Goal: Task Accomplishment & Management: Manage account settings

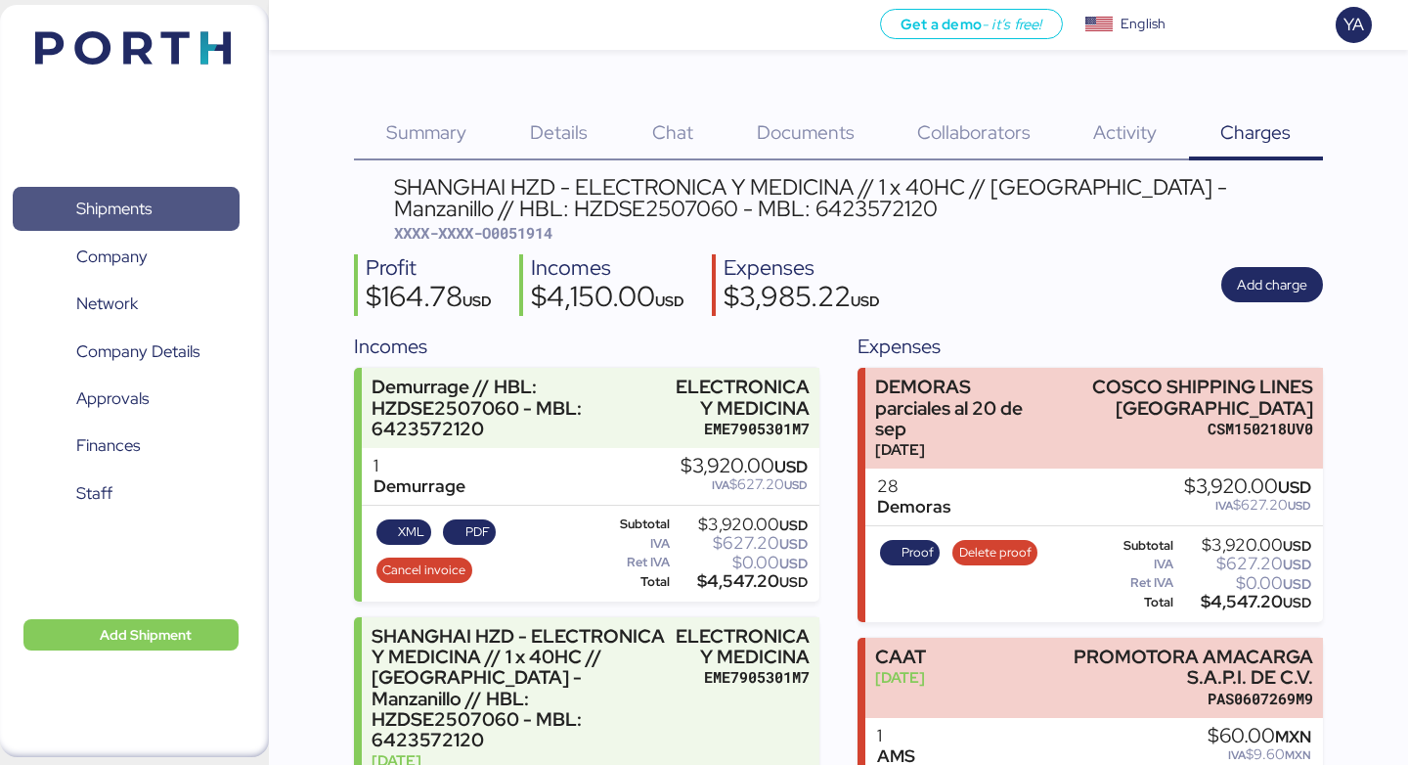
click at [163, 208] on span "Shipments" at bounding box center [126, 209] width 210 height 28
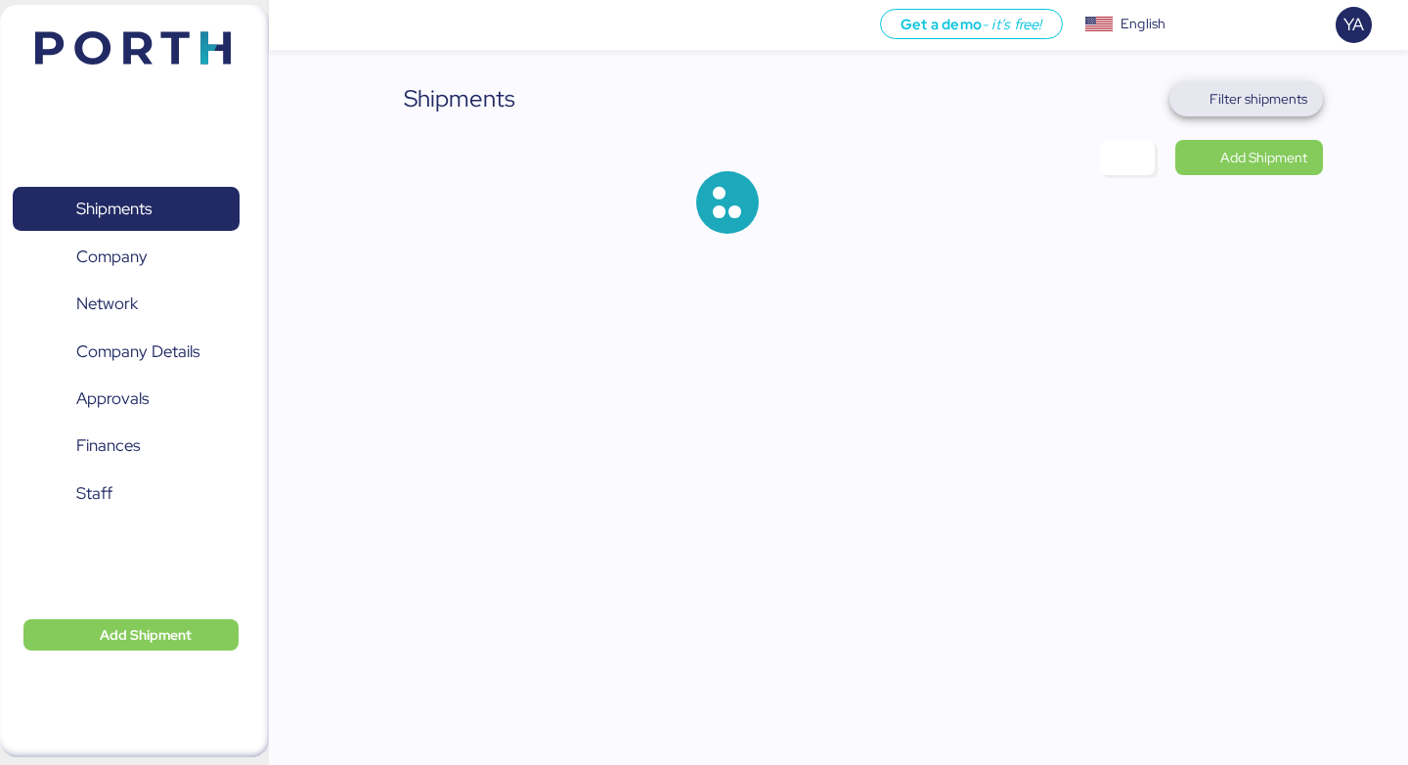
click at [1245, 82] on span "Filter shipments" at bounding box center [1245, 98] width 153 height 35
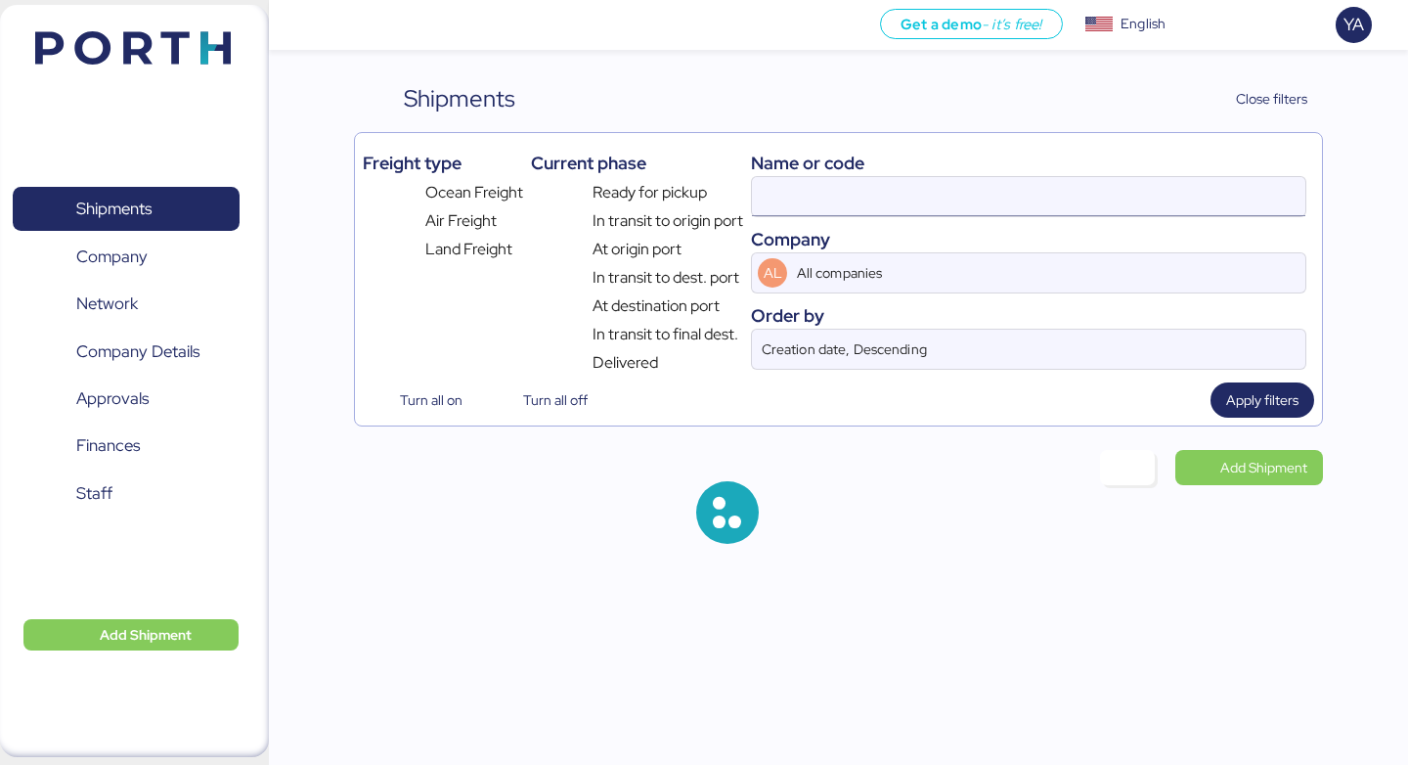
click at [820, 200] on input at bounding box center [1028, 196] width 553 height 39
paste input "TAOZLO11722"
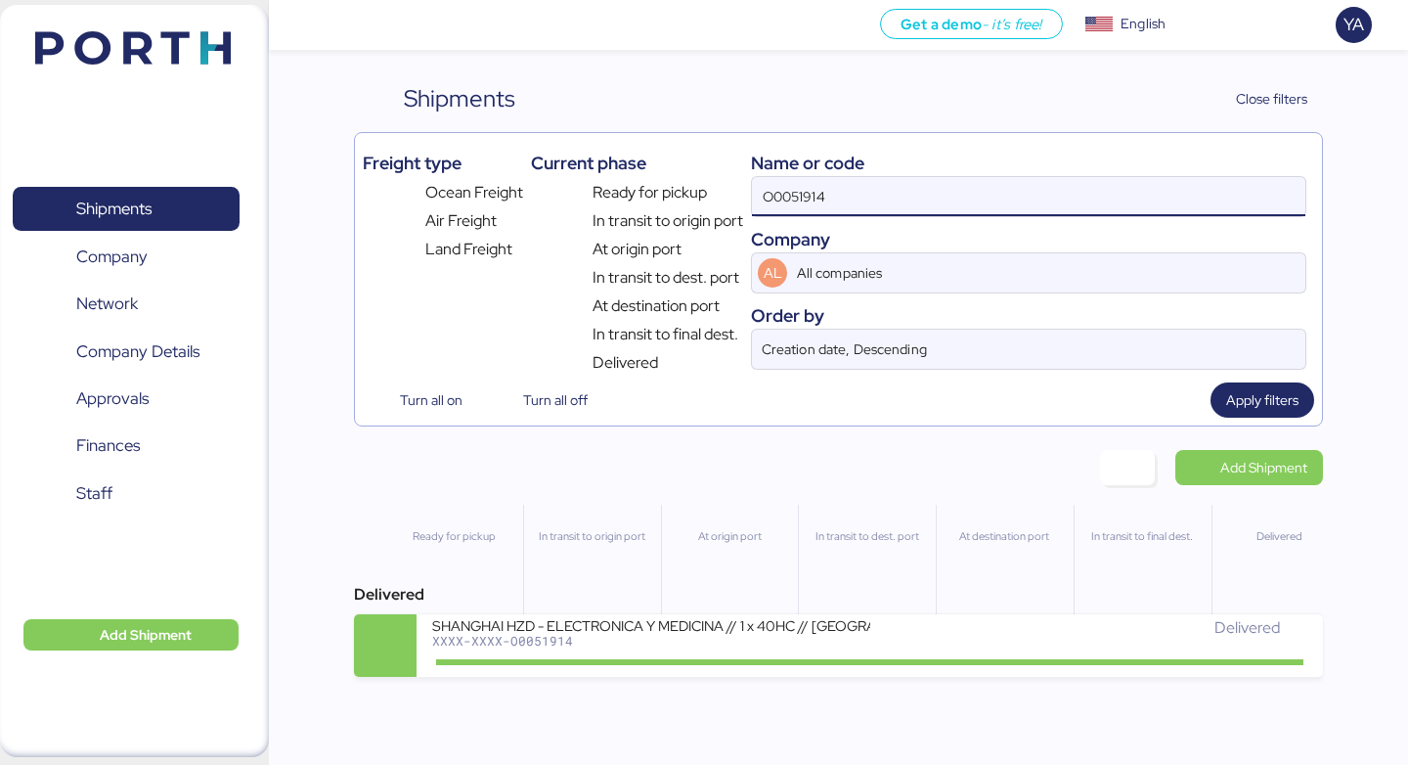
click at [805, 200] on input "O0051914" at bounding box center [1028, 196] width 553 height 39
paste input "TAOZLO11722"
type input "TAOZLO11722"
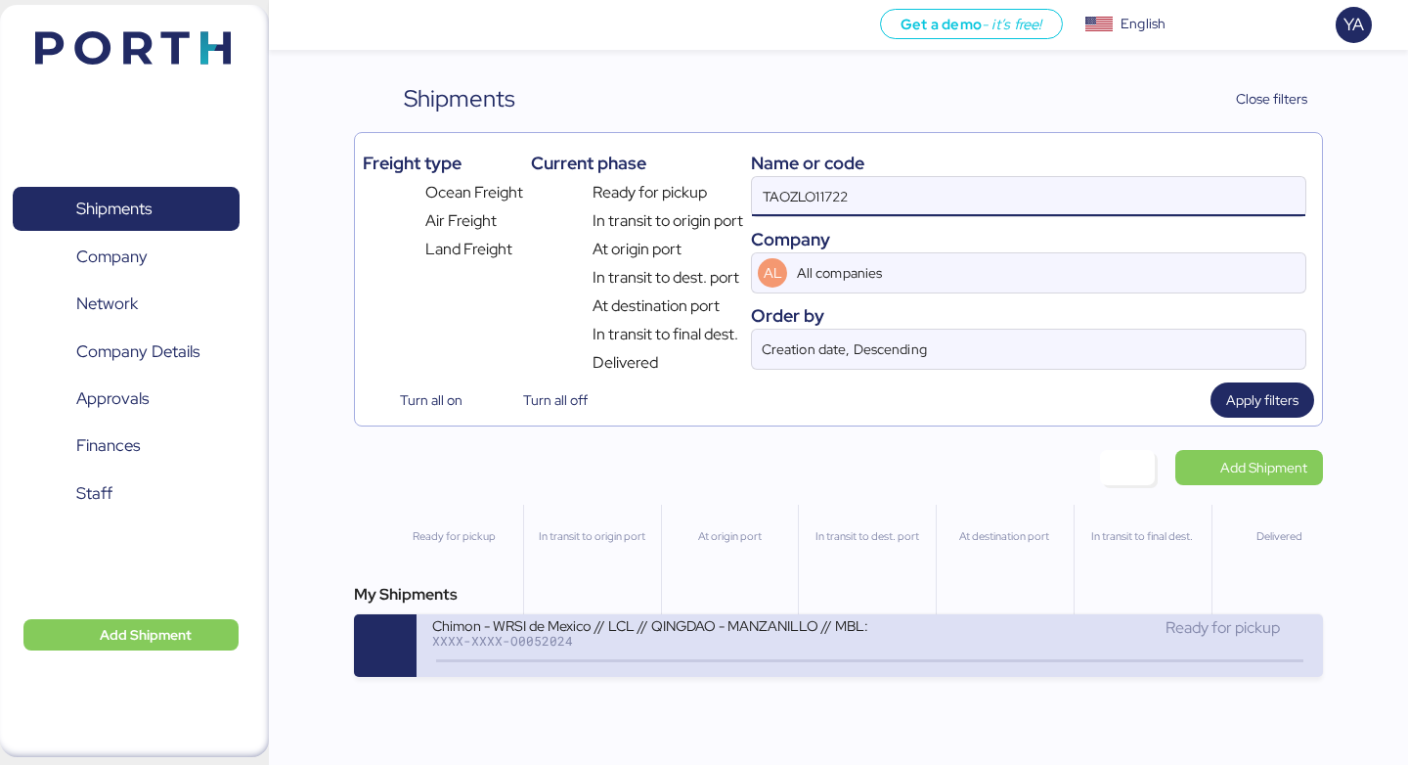
click at [562, 625] on div "Chimon - WRSI de Mexico // LCL // QINGDAO - MANZANILLO // MBL: TAOZLO11722 - HB…" at bounding box center [650, 624] width 437 height 17
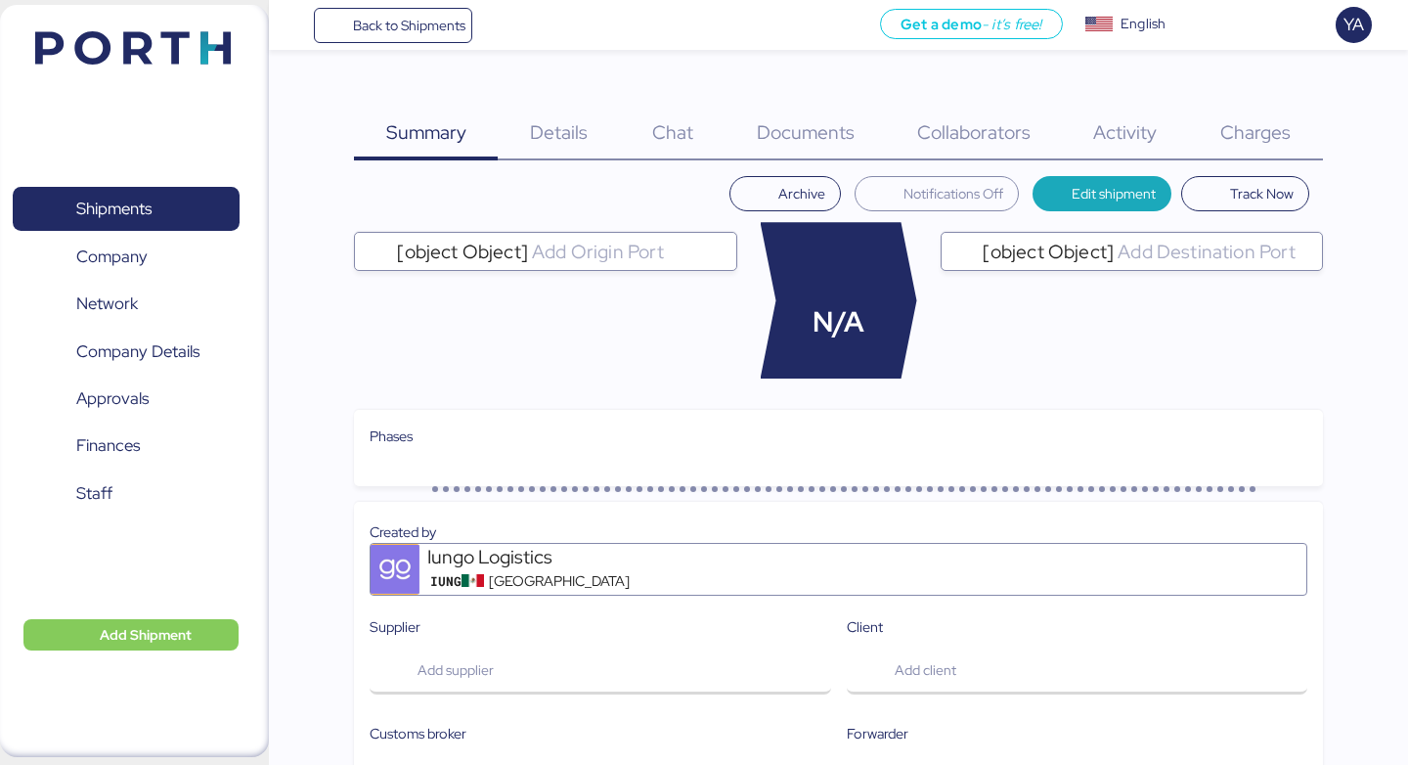
click at [1265, 149] on div "Charges 0" at bounding box center [1256, 120] width 134 height 79
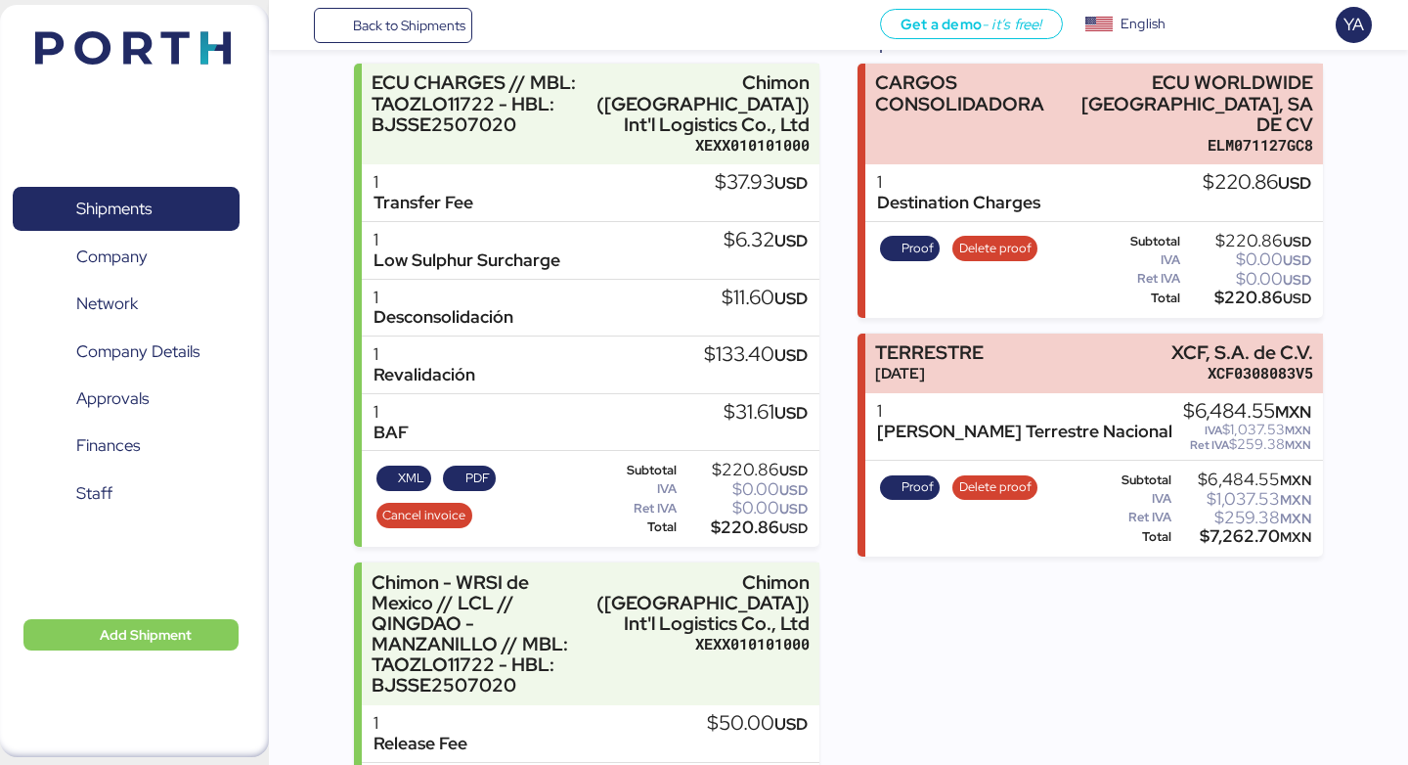
scroll to position [311, 0]
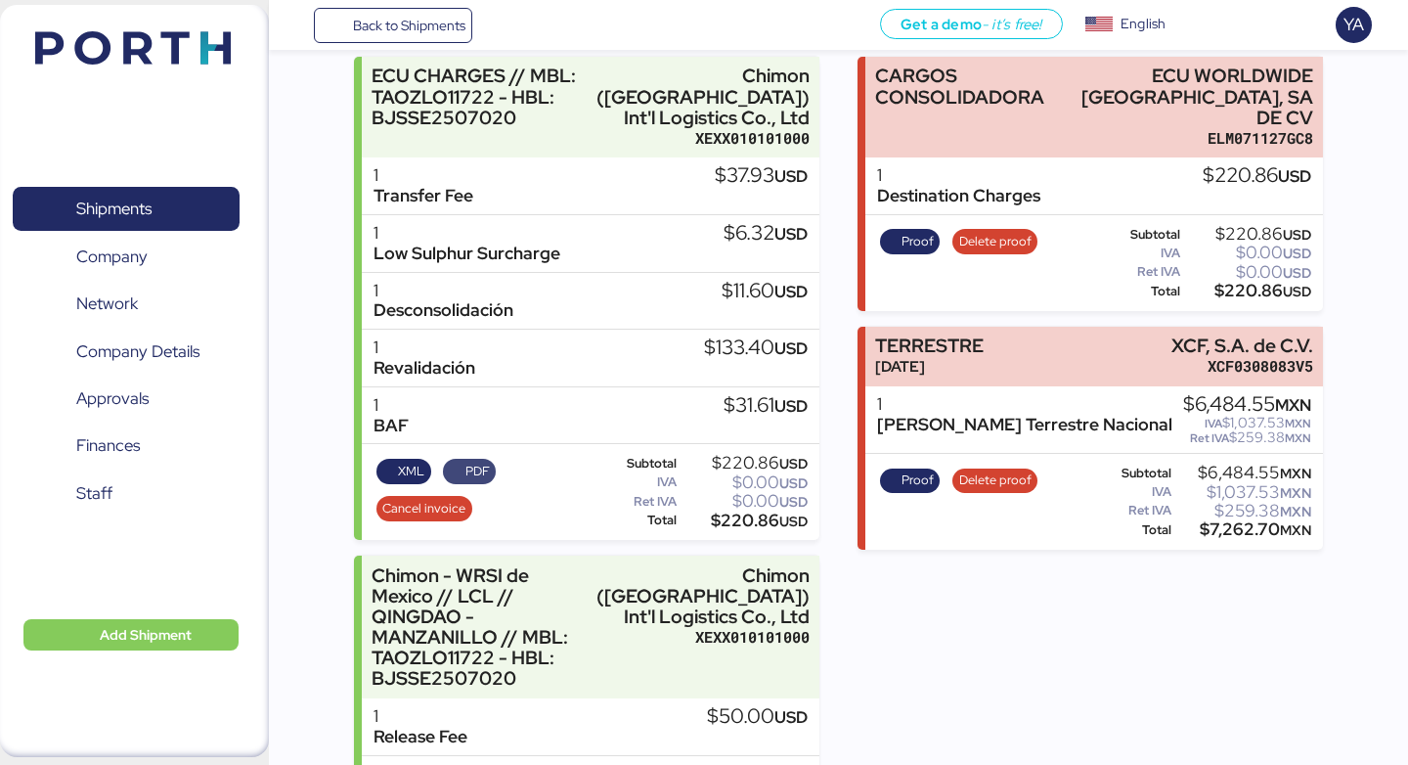
click at [476, 467] on span "PDF" at bounding box center [477, 471] width 24 height 22
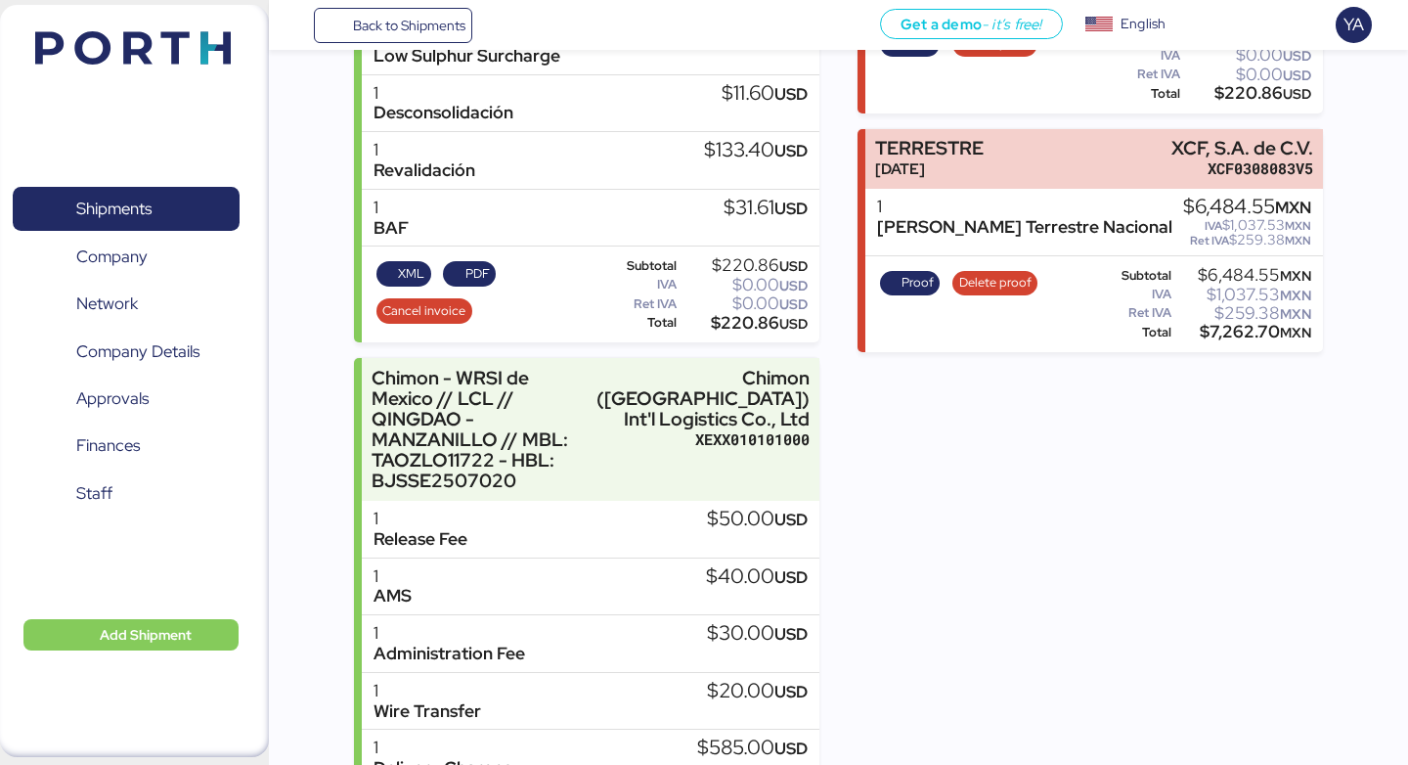
scroll to position [547, 0]
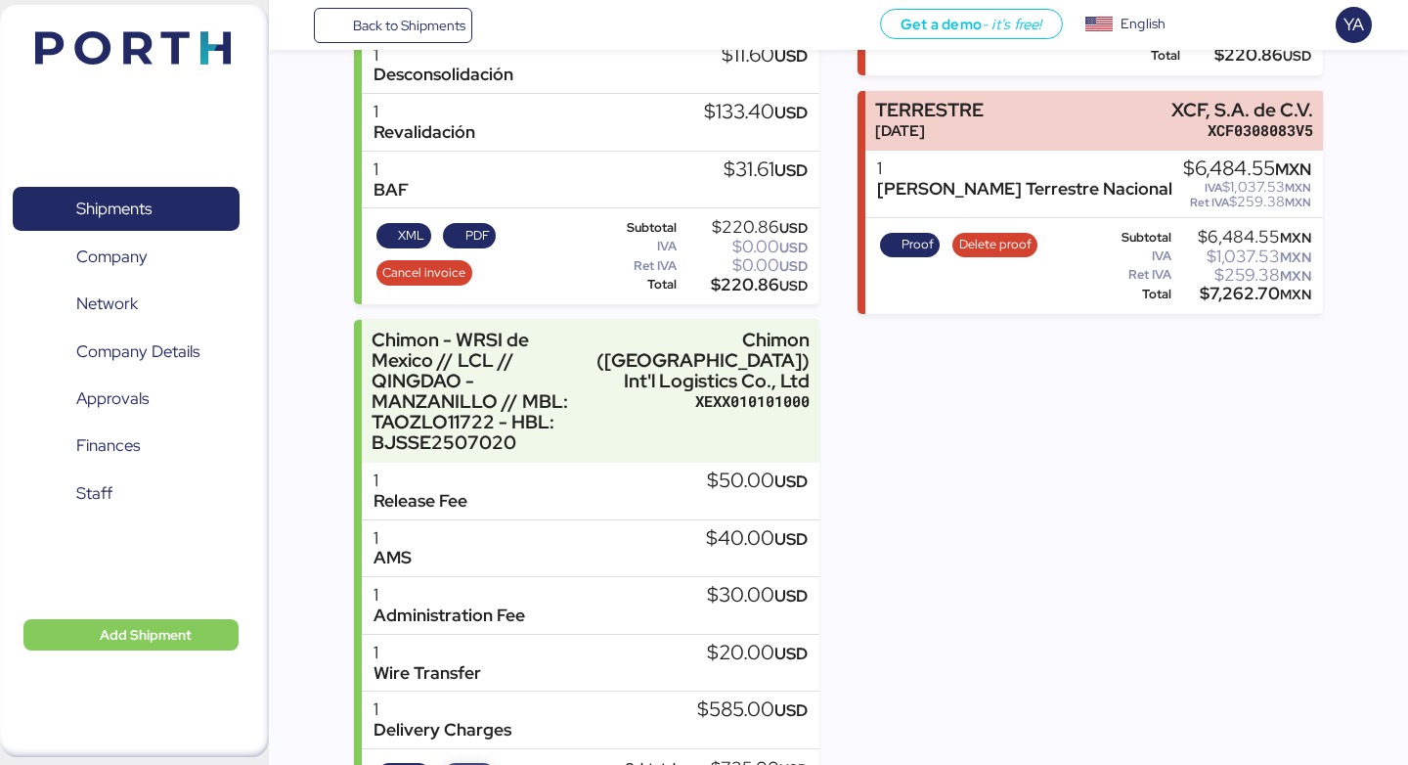
click at [467, 764] on span "PDF" at bounding box center [477, 776] width 24 height 22
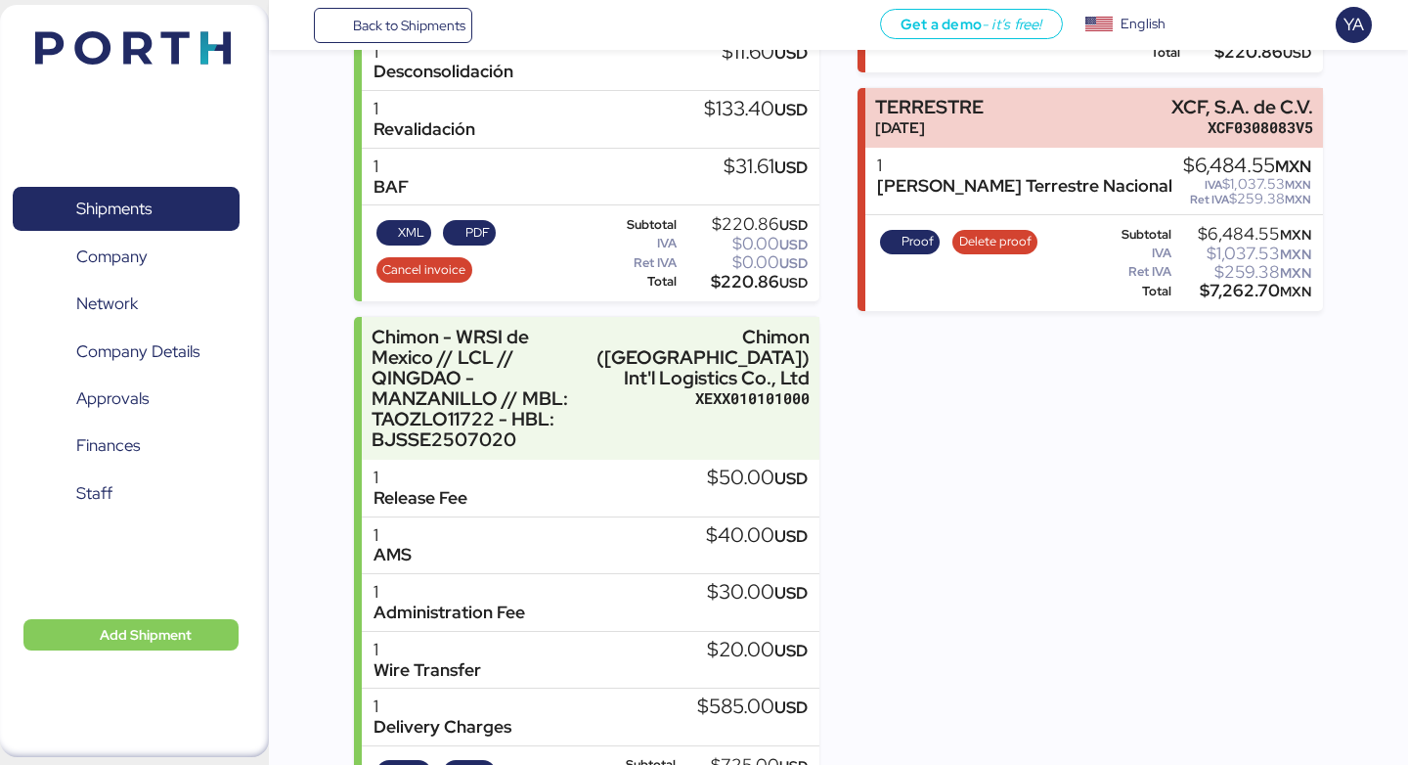
scroll to position [0, 0]
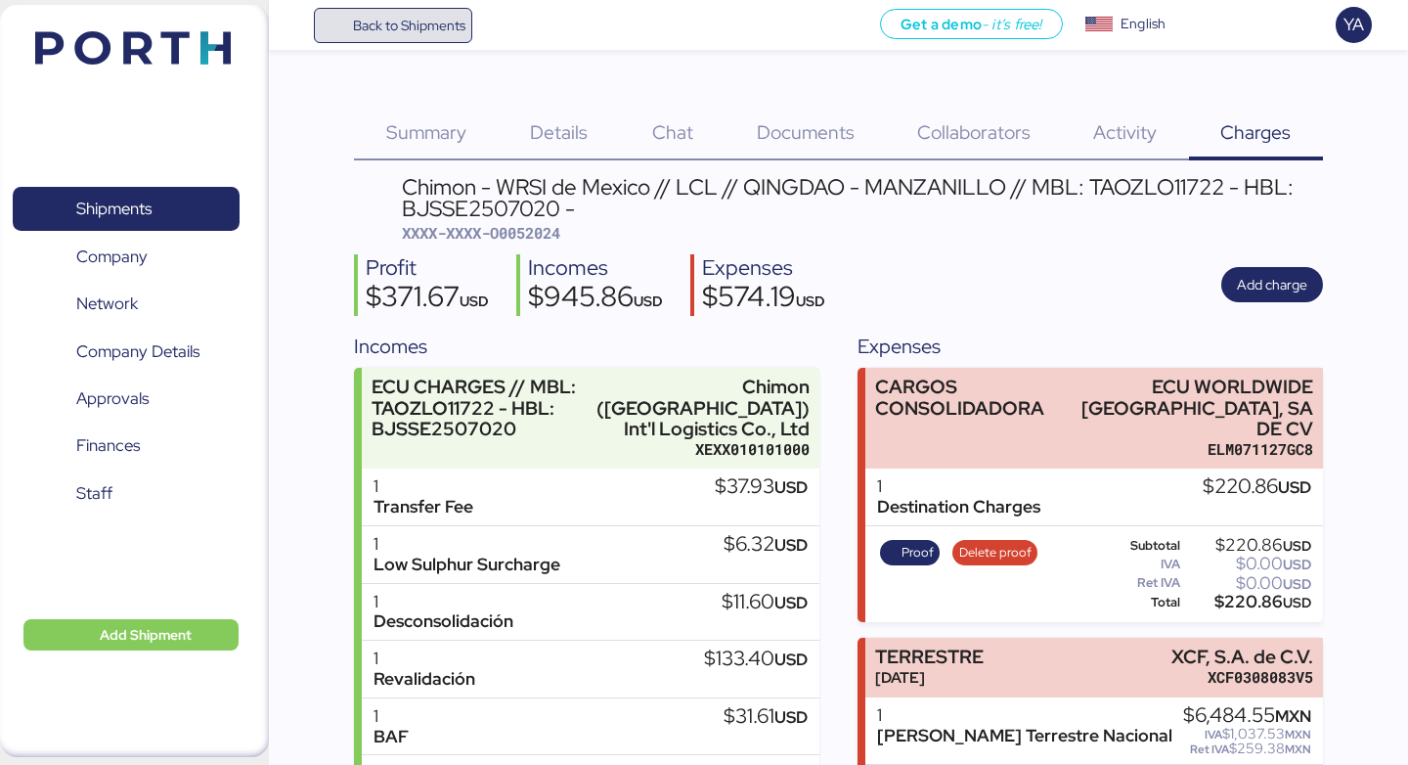
click at [404, 29] on span "Back to Shipments" at bounding box center [409, 25] width 112 height 23
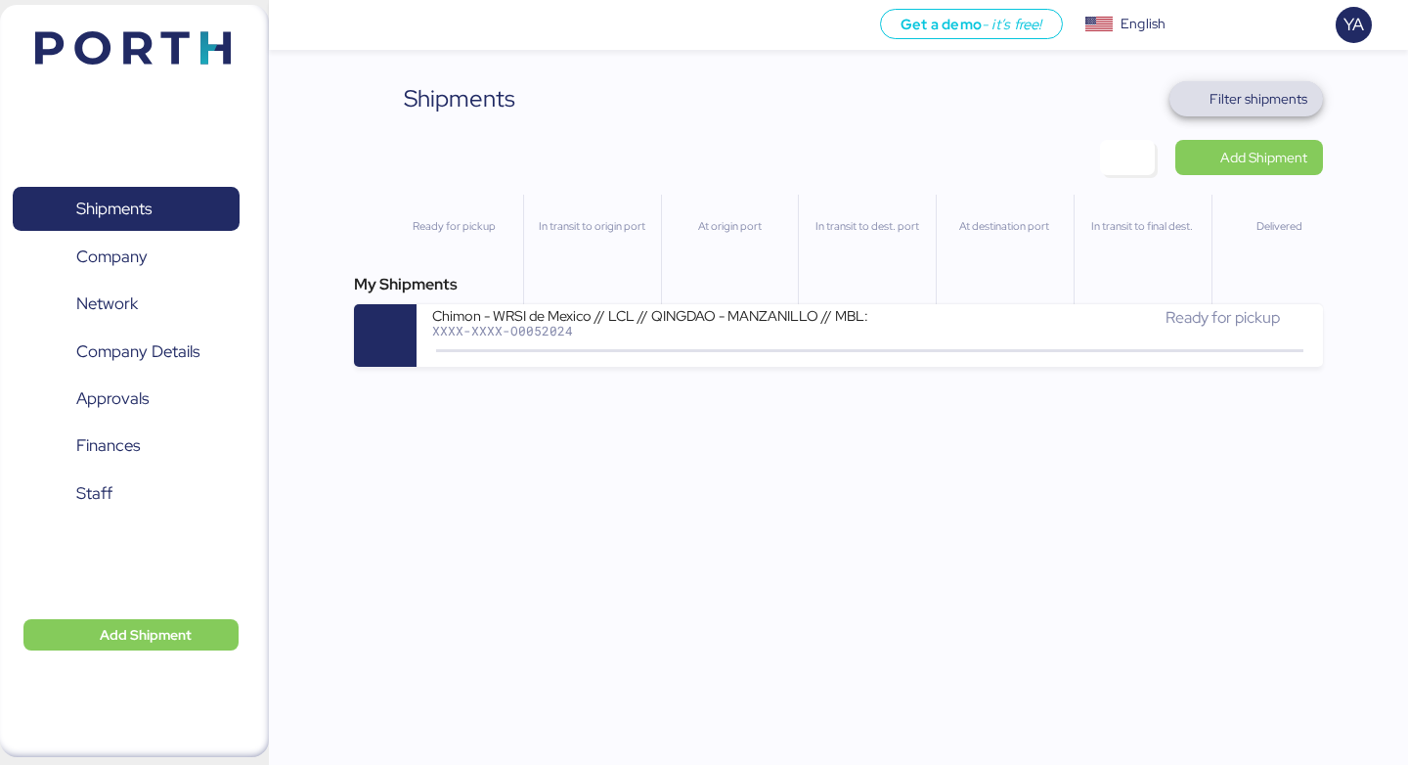
click at [1267, 113] on span "Filter shipments" at bounding box center [1245, 98] width 153 height 35
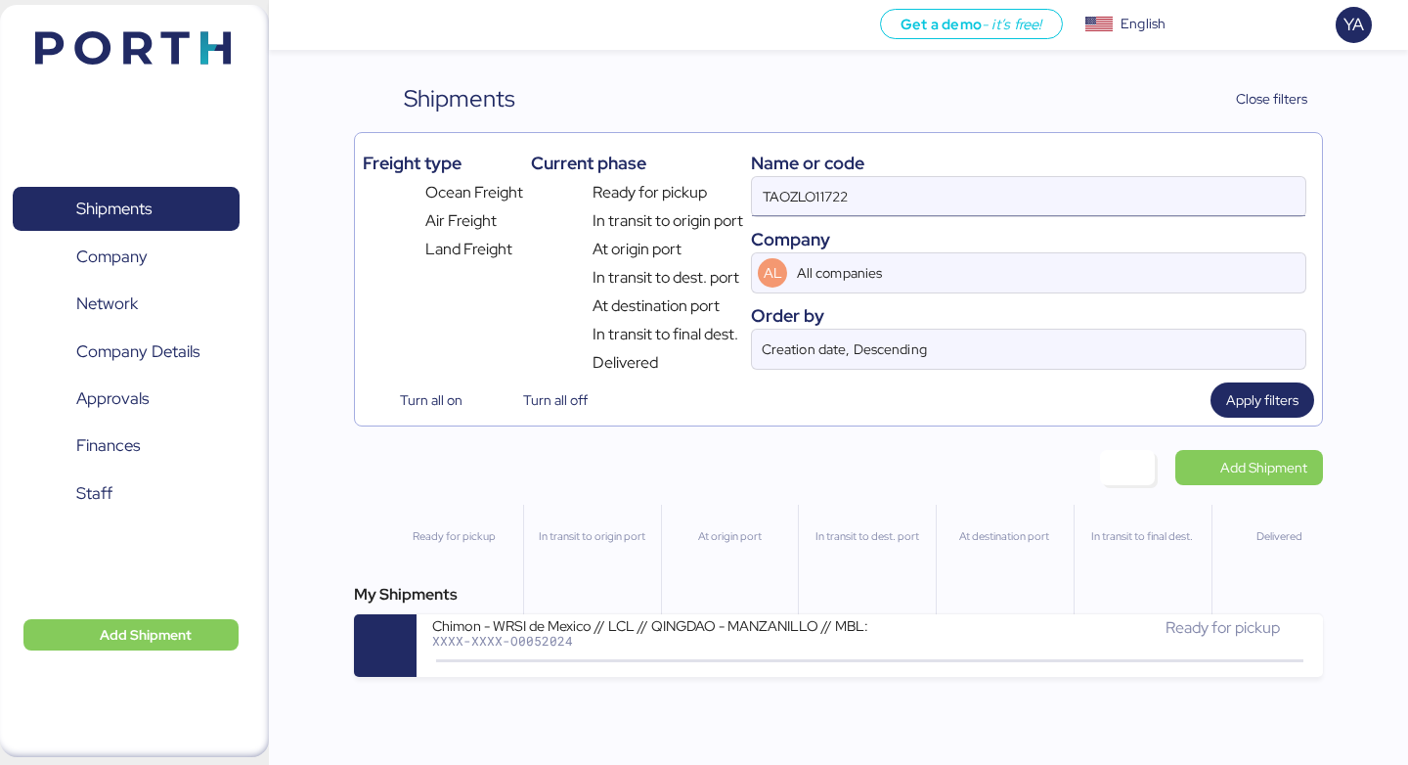
click at [969, 182] on input "TAOZLO11722" at bounding box center [1028, 196] width 553 height 39
paste input "MEDUHW231458"
type input "MEDUHW231458"
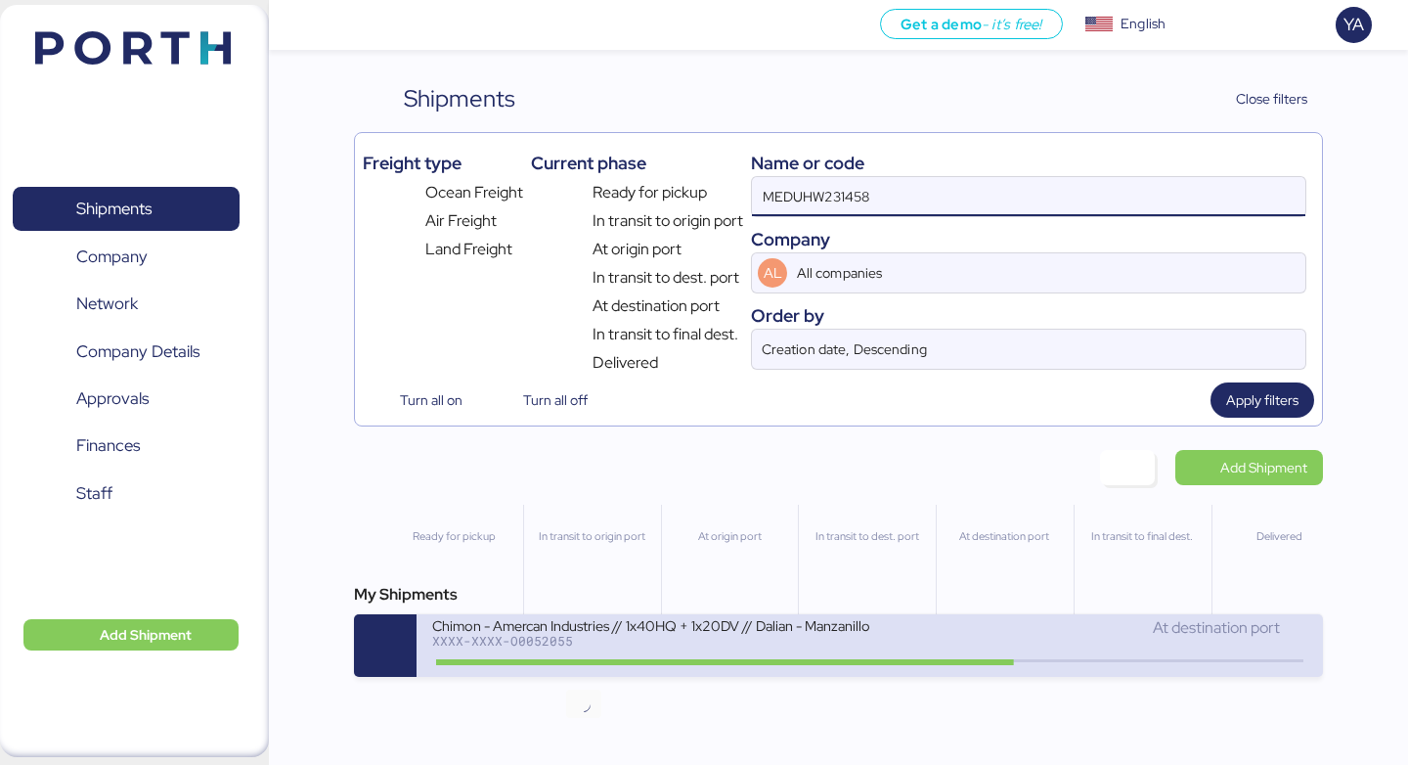
click at [552, 667] on icon at bounding box center [584, 661] width 94 height 22
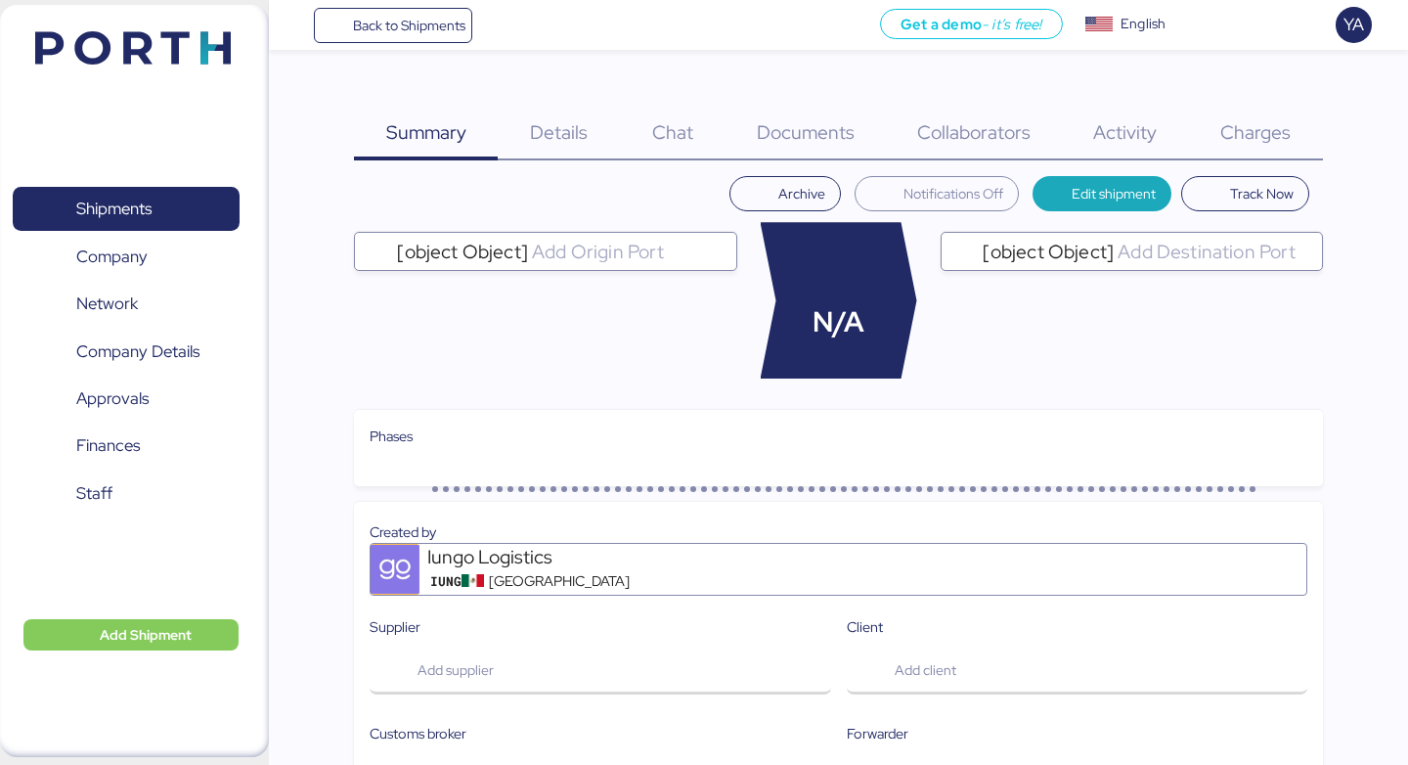
click at [1292, 122] on div "Charges 0" at bounding box center [1256, 120] width 134 height 79
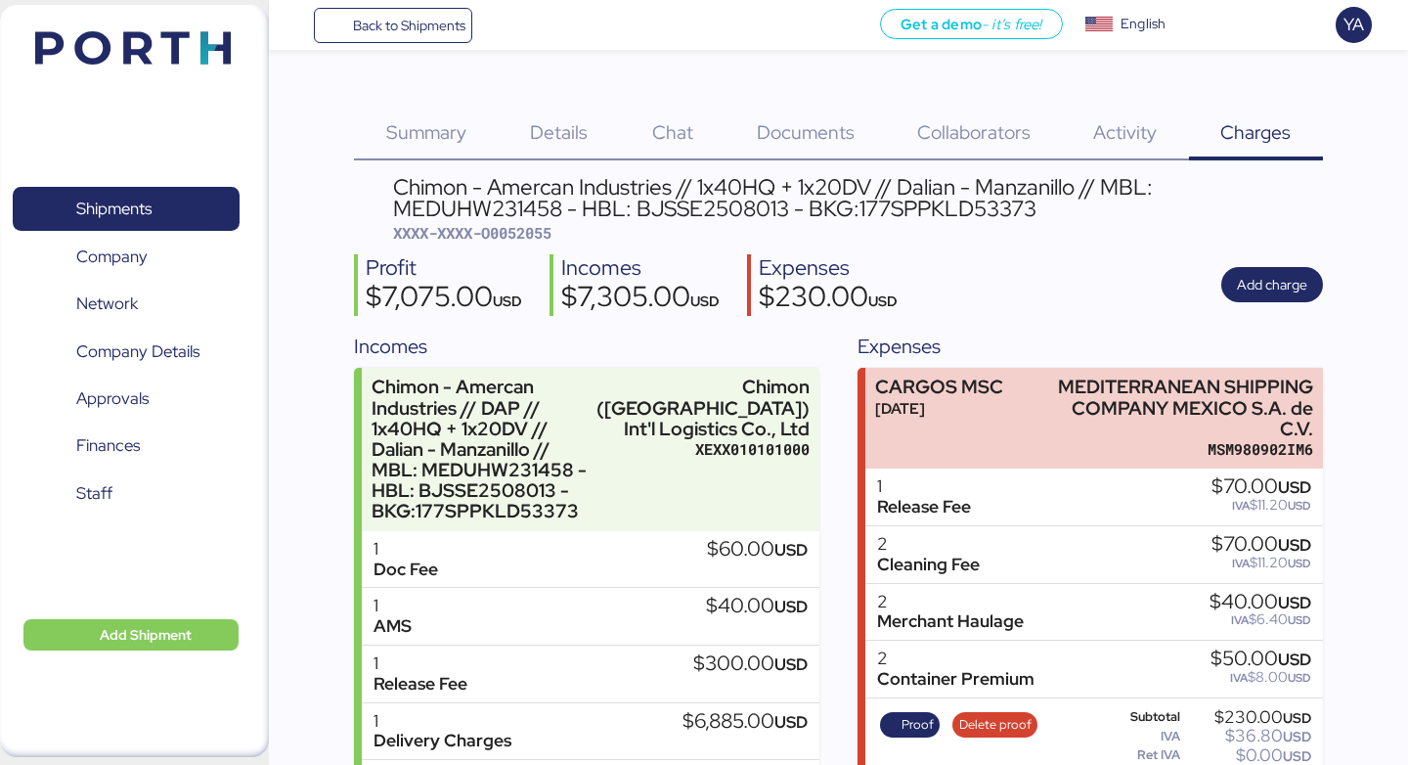
scroll to position [143, 0]
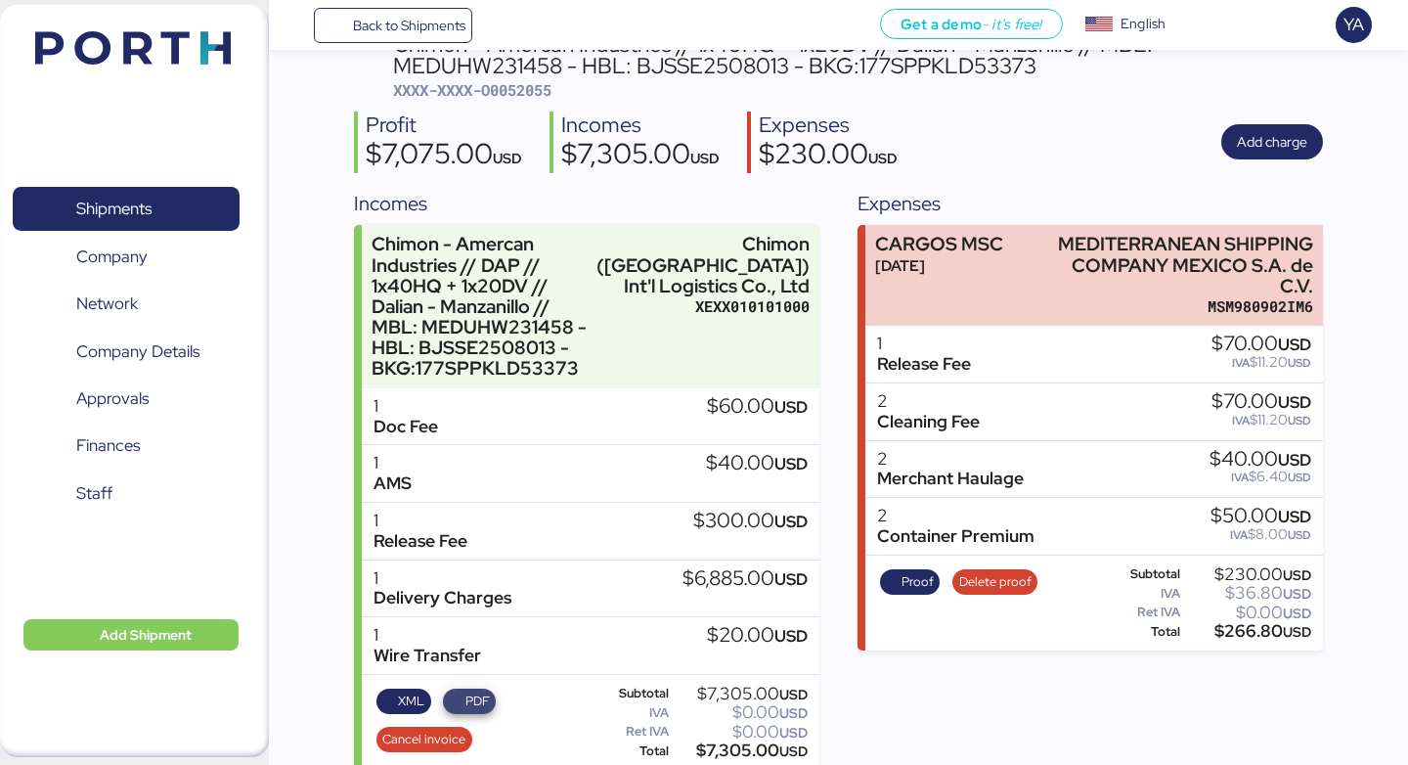
click at [459, 690] on span "PDF" at bounding box center [470, 701] width 40 height 22
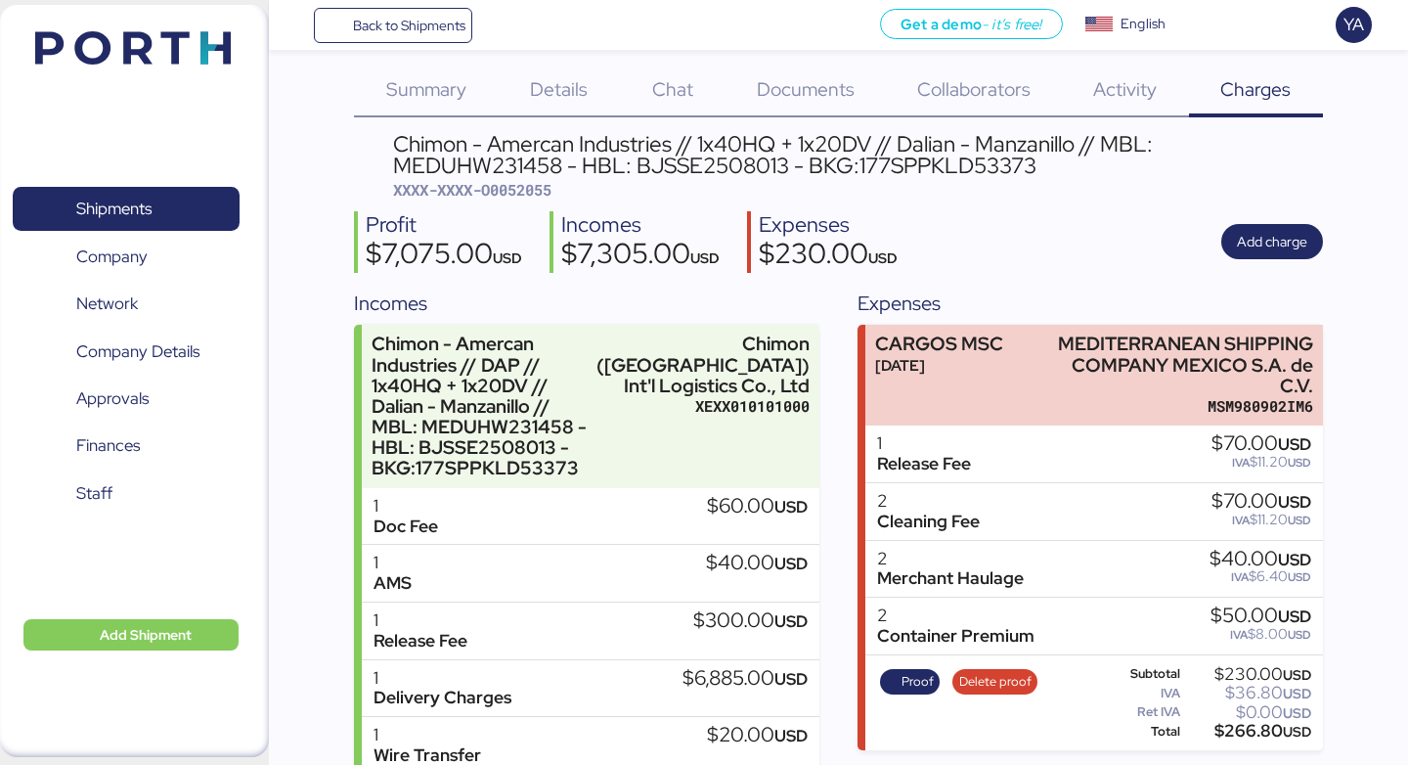
scroll to position [0, 0]
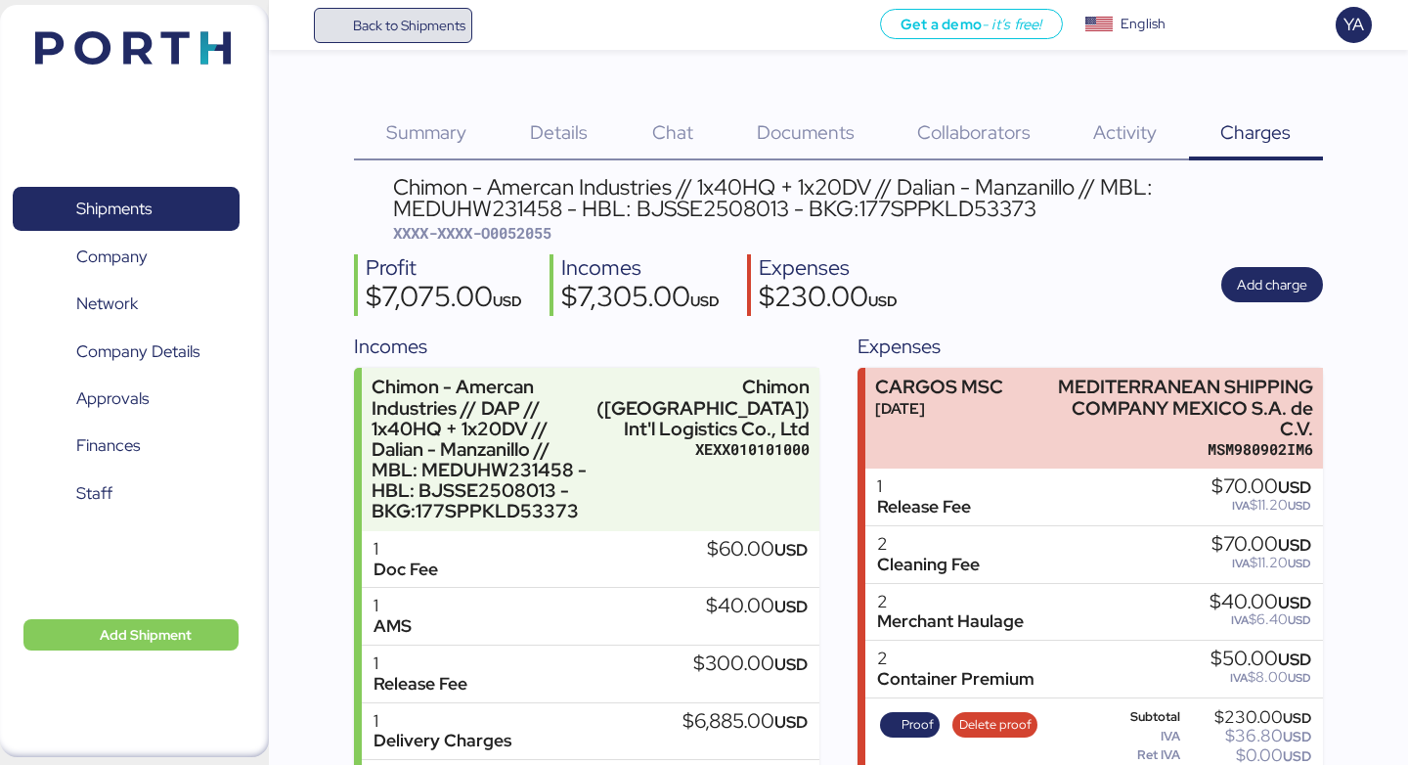
click at [434, 34] on span "Back to Shipments" at bounding box center [409, 25] width 112 height 23
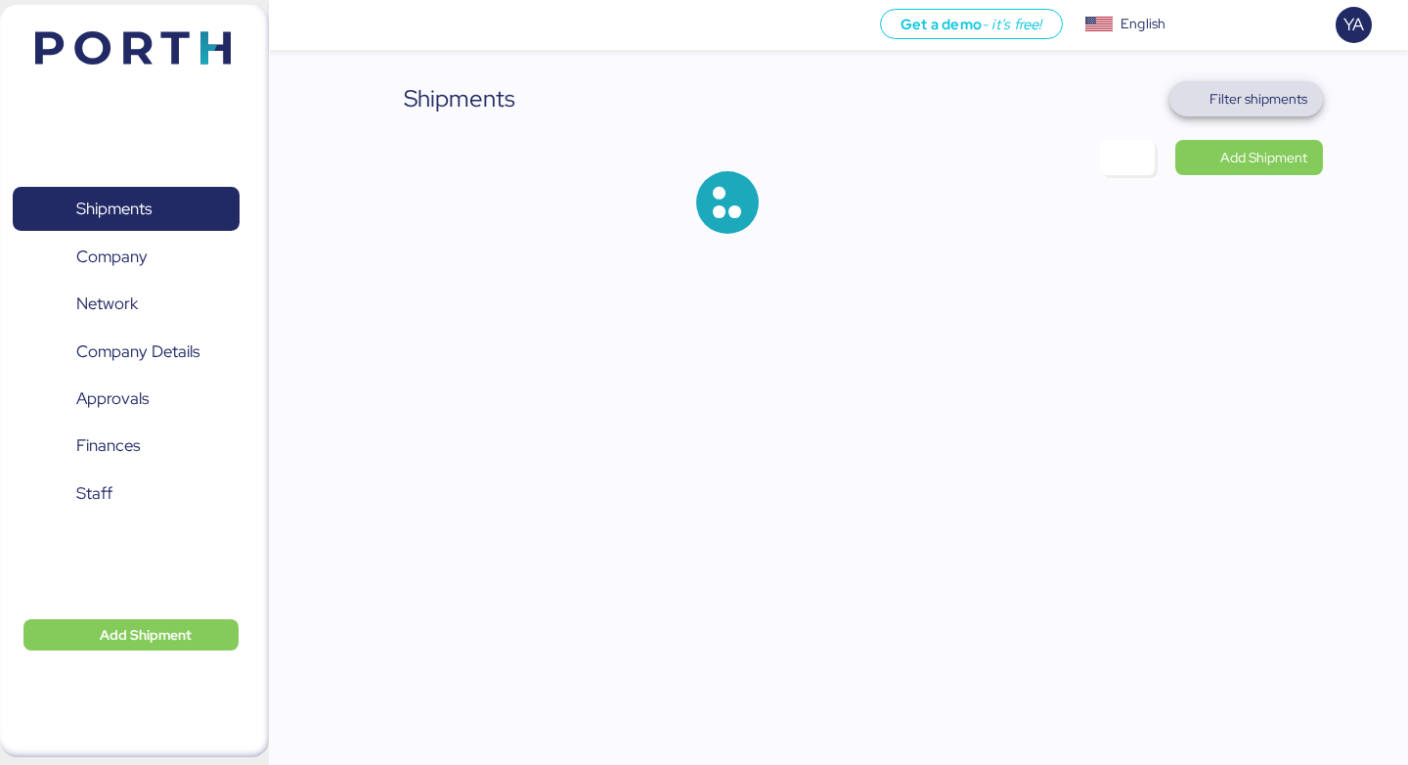
click at [1305, 95] on span "Filter shipments" at bounding box center [1258, 98] width 98 height 23
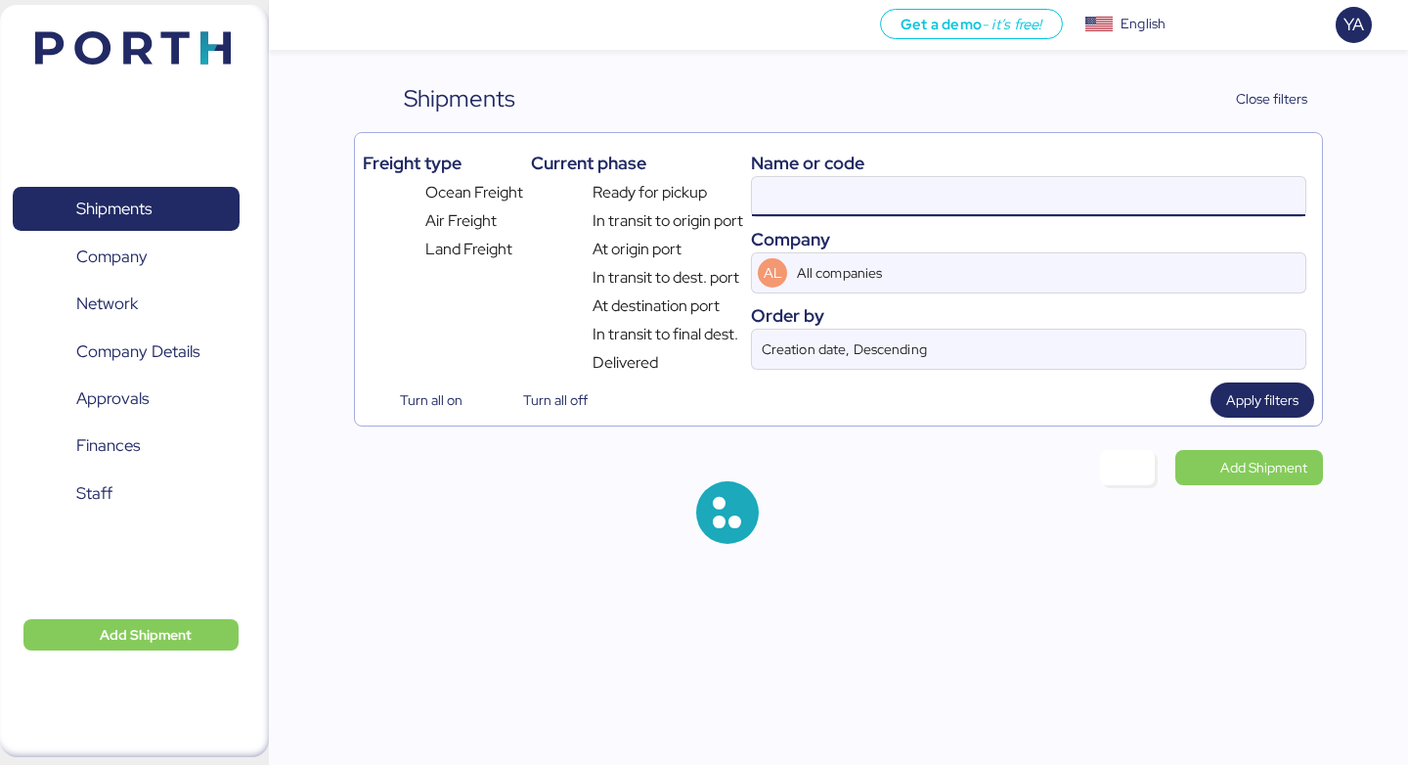
click at [935, 189] on input at bounding box center [1028, 196] width 553 height 39
type input "MEDUHW231458an"
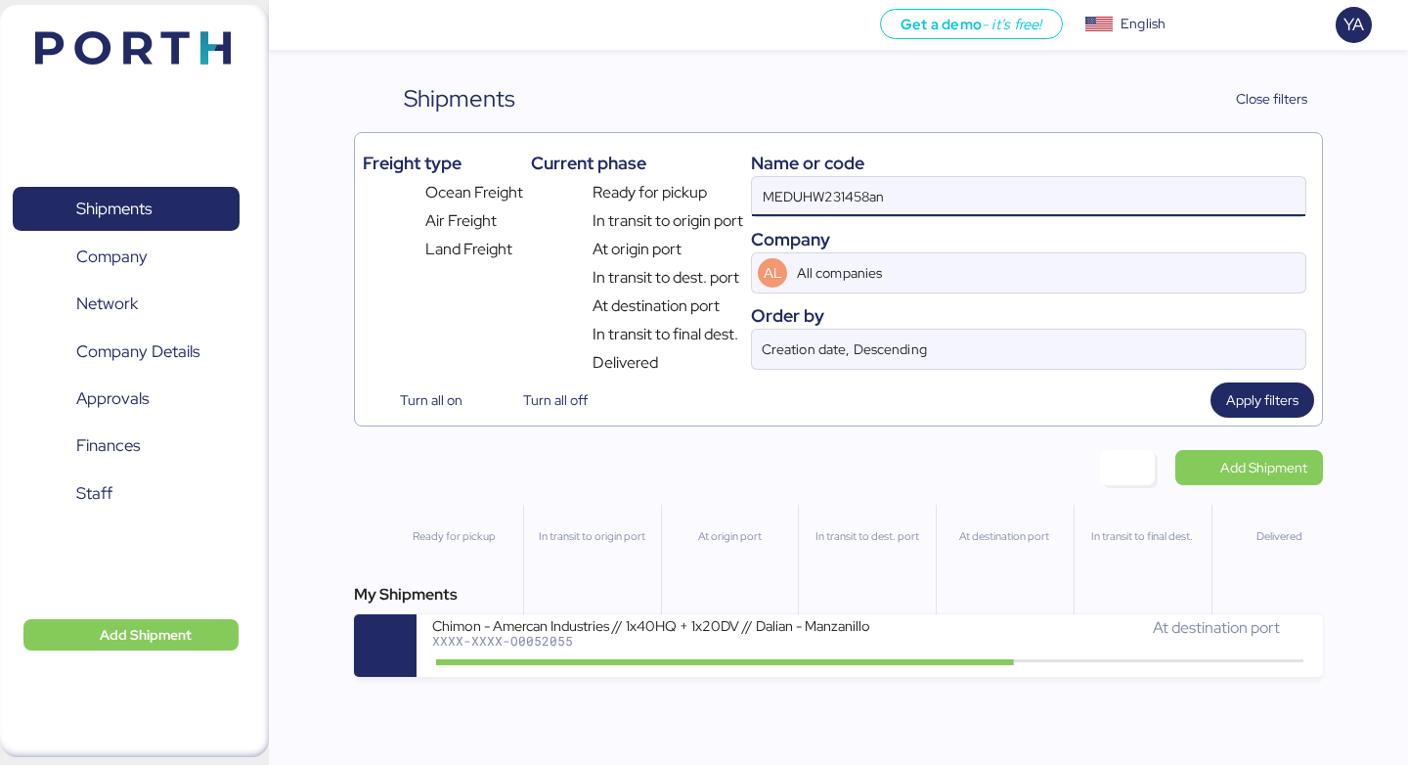
click at [917, 190] on input "MEDUHW231458an" at bounding box center [1028, 196] width 553 height 39
paste input "MEDUHW231458"
click at [865, 178] on input "MEDUHW231458" at bounding box center [1028, 196] width 553 height 39
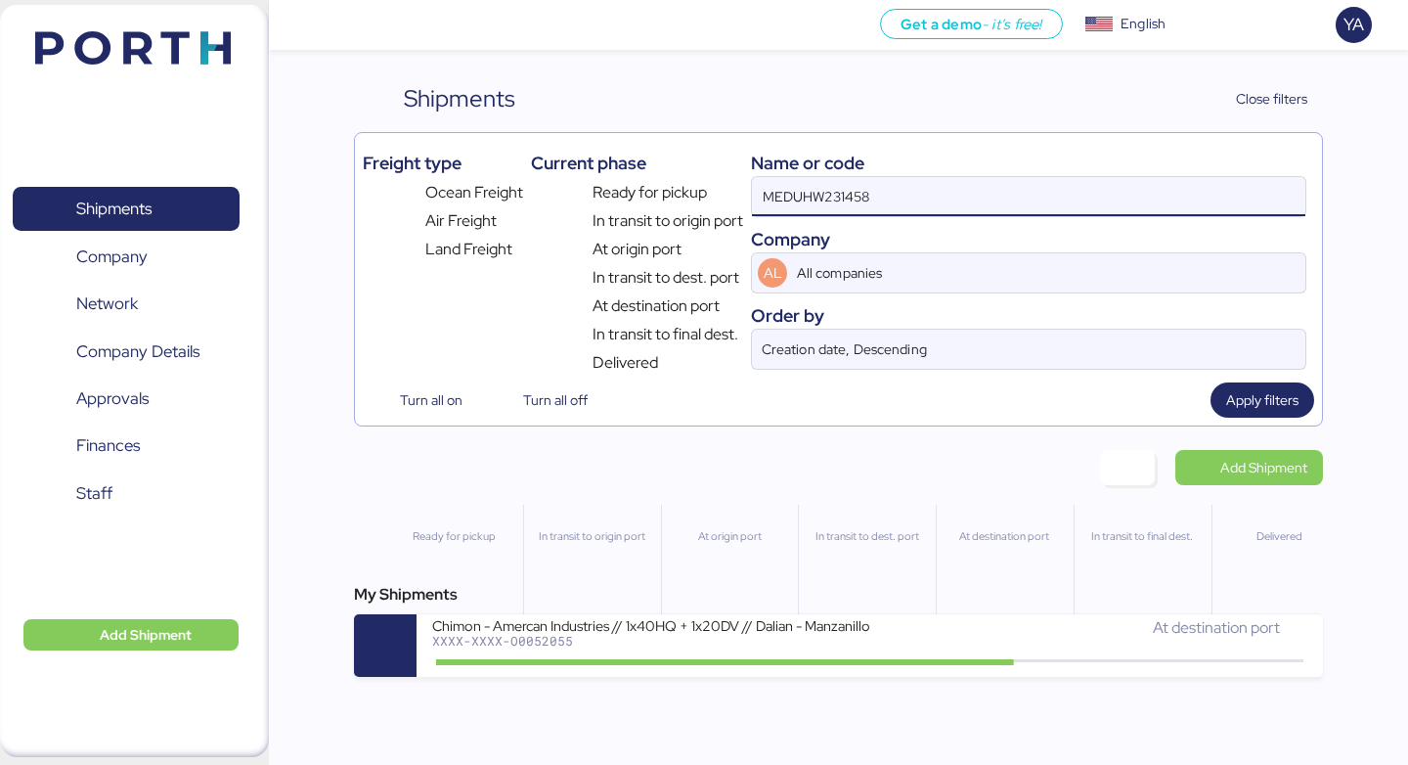
click at [865, 205] on input "MEDUHW231458" at bounding box center [1028, 196] width 553 height 39
paste input "TAOZLO11722"
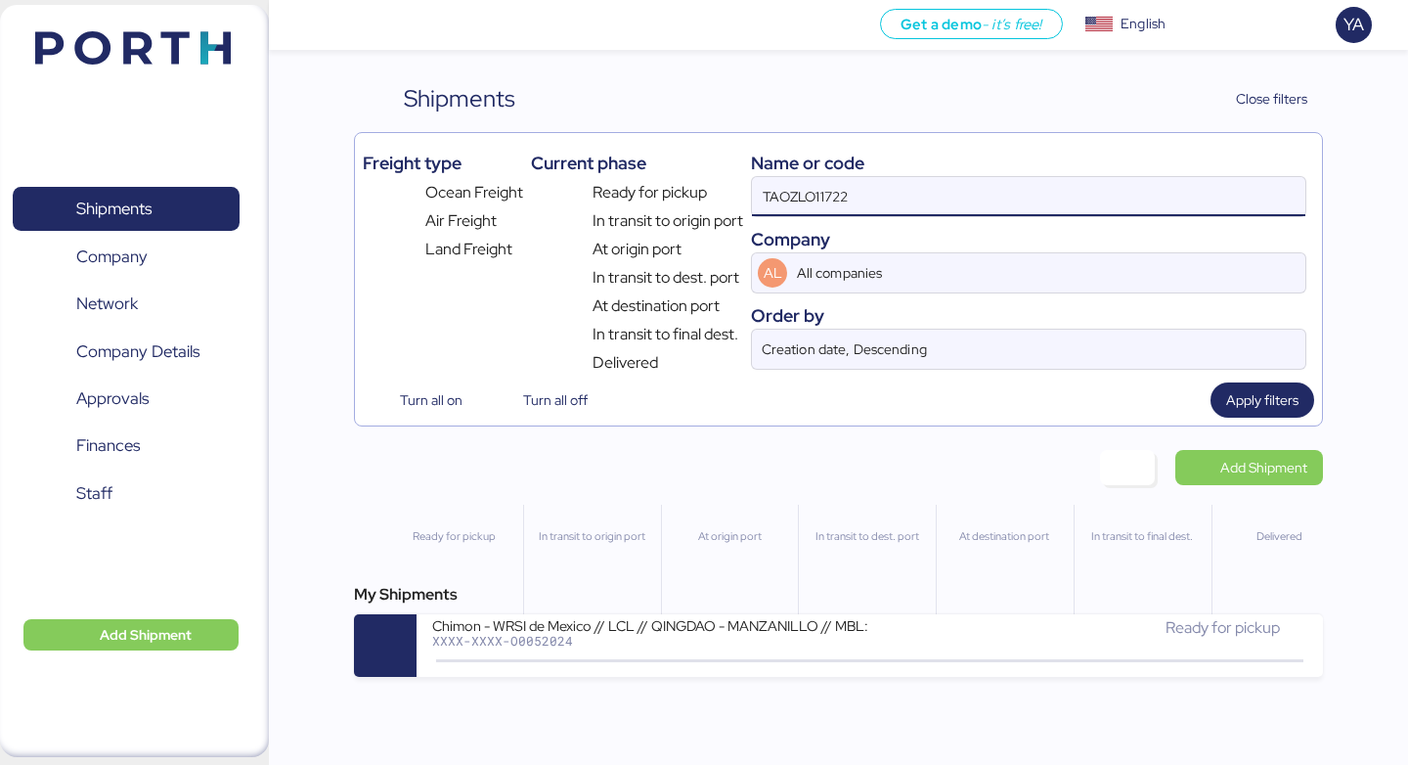
click at [849, 200] on input "TAOZLO11722" at bounding box center [1028, 196] width 553 height 39
paste input "177SPPKLD52845"
type input "177SPPKLD52845"
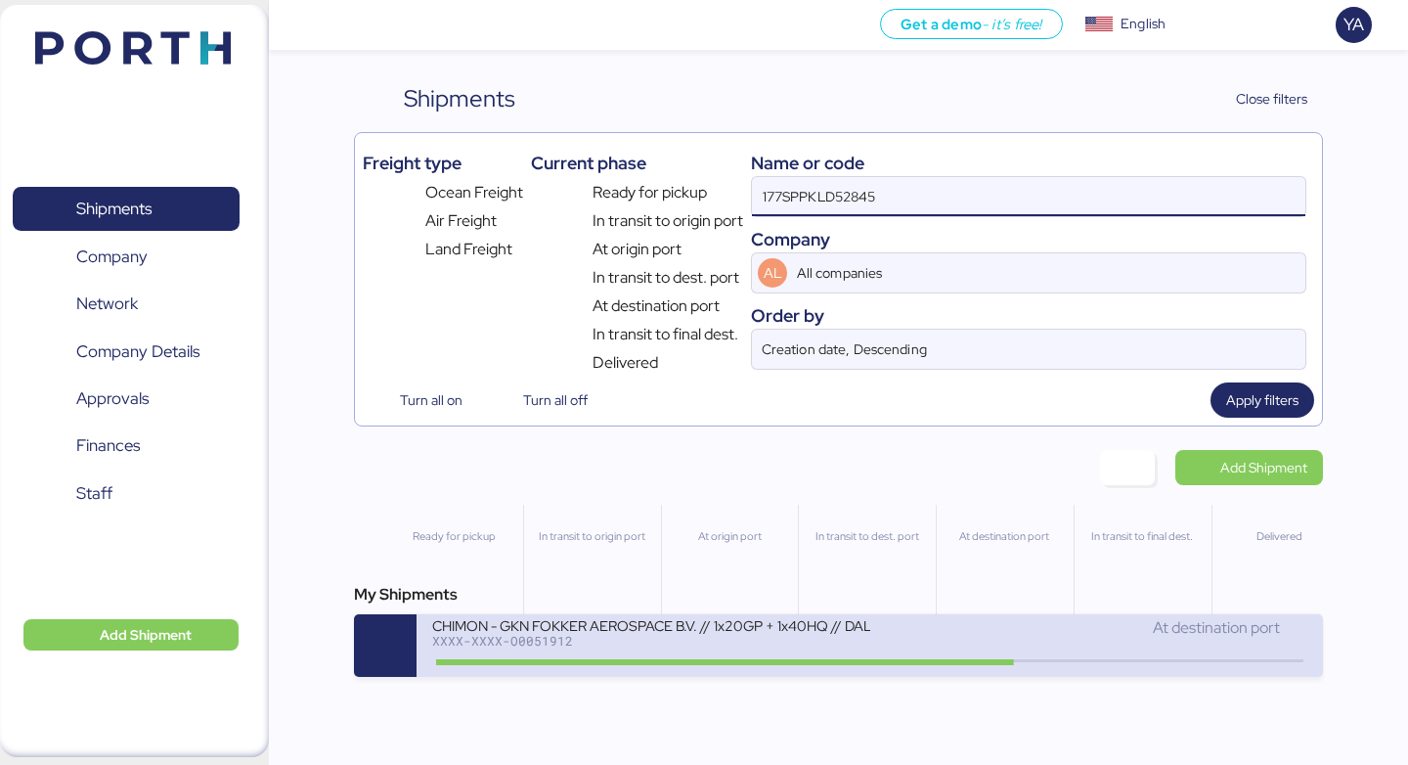
click at [860, 646] on div "XXXX-XXXX-O0051912" at bounding box center [650, 641] width 437 height 14
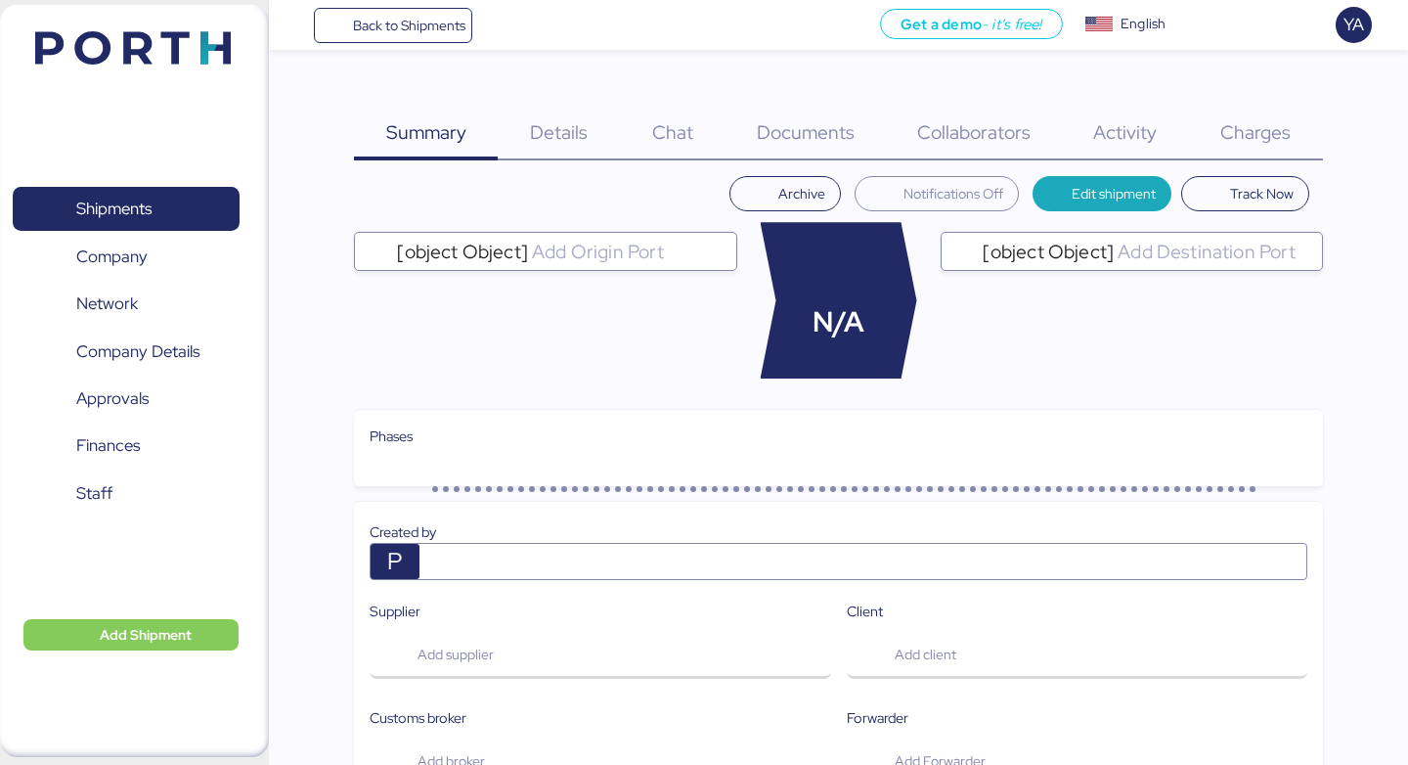
click at [1212, 134] on div "Charges 0" at bounding box center [1256, 120] width 134 height 79
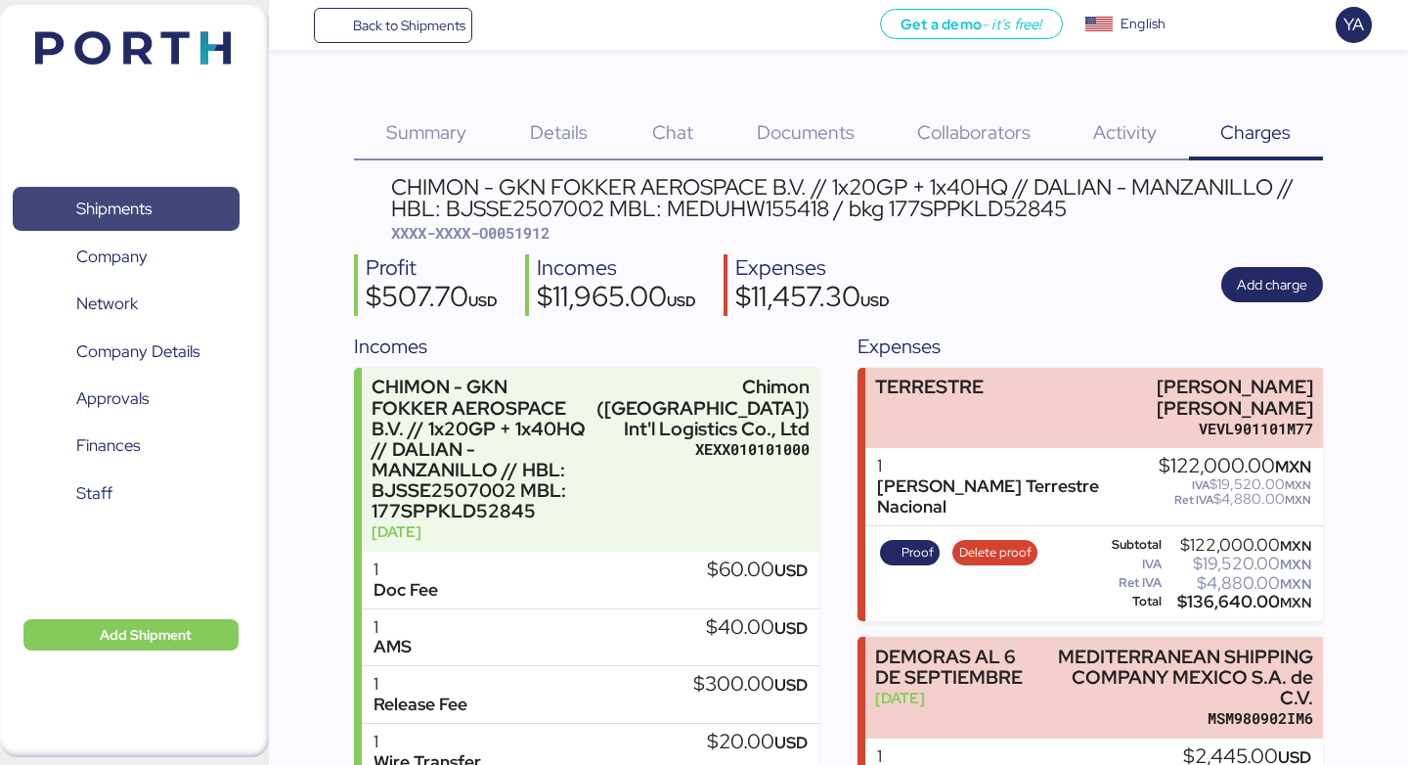
click at [200, 215] on span "Shipments" at bounding box center [126, 209] width 210 height 28
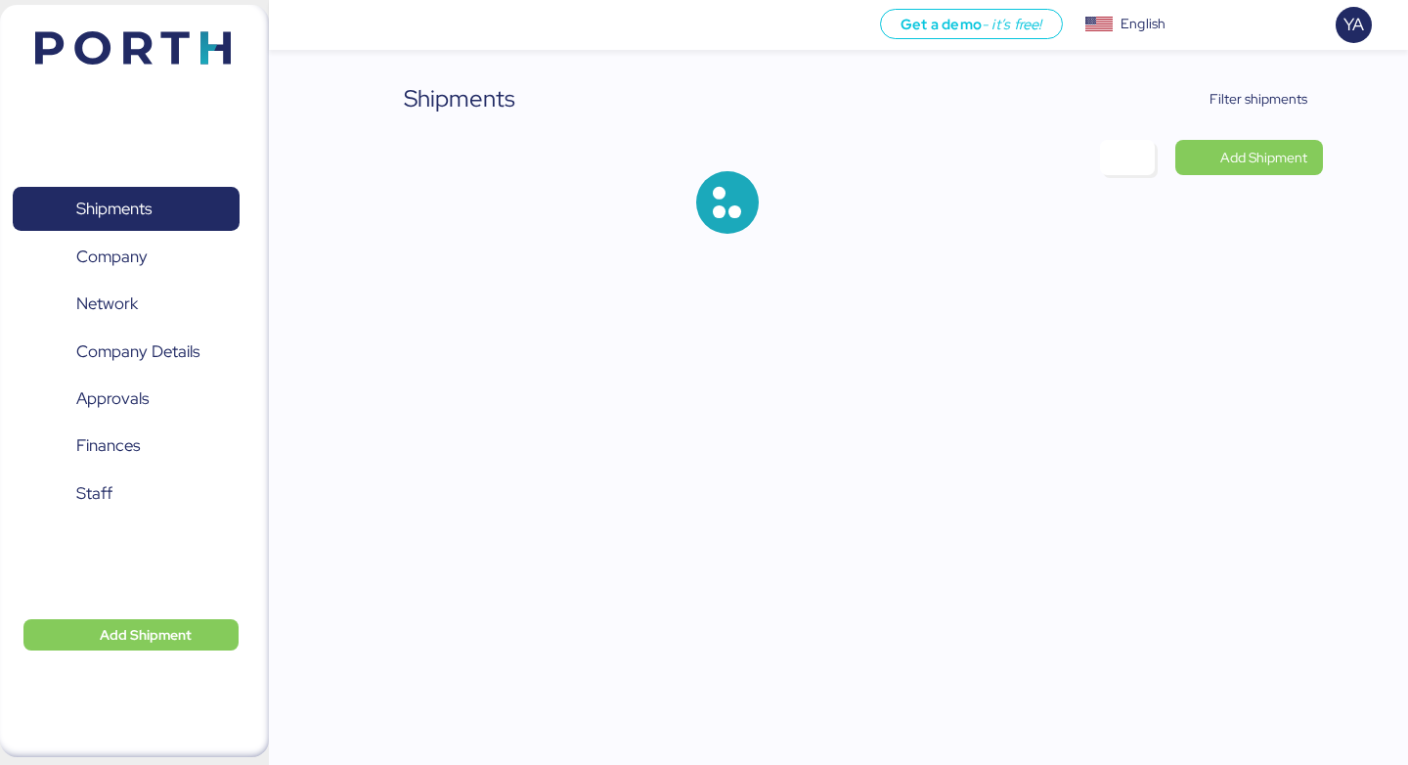
click at [1264, 71] on div "Shipments Filter shipments Add Shipment" at bounding box center [704, 132] width 1408 height 265
click at [1258, 88] on span "Filter shipments" at bounding box center [1258, 98] width 98 height 23
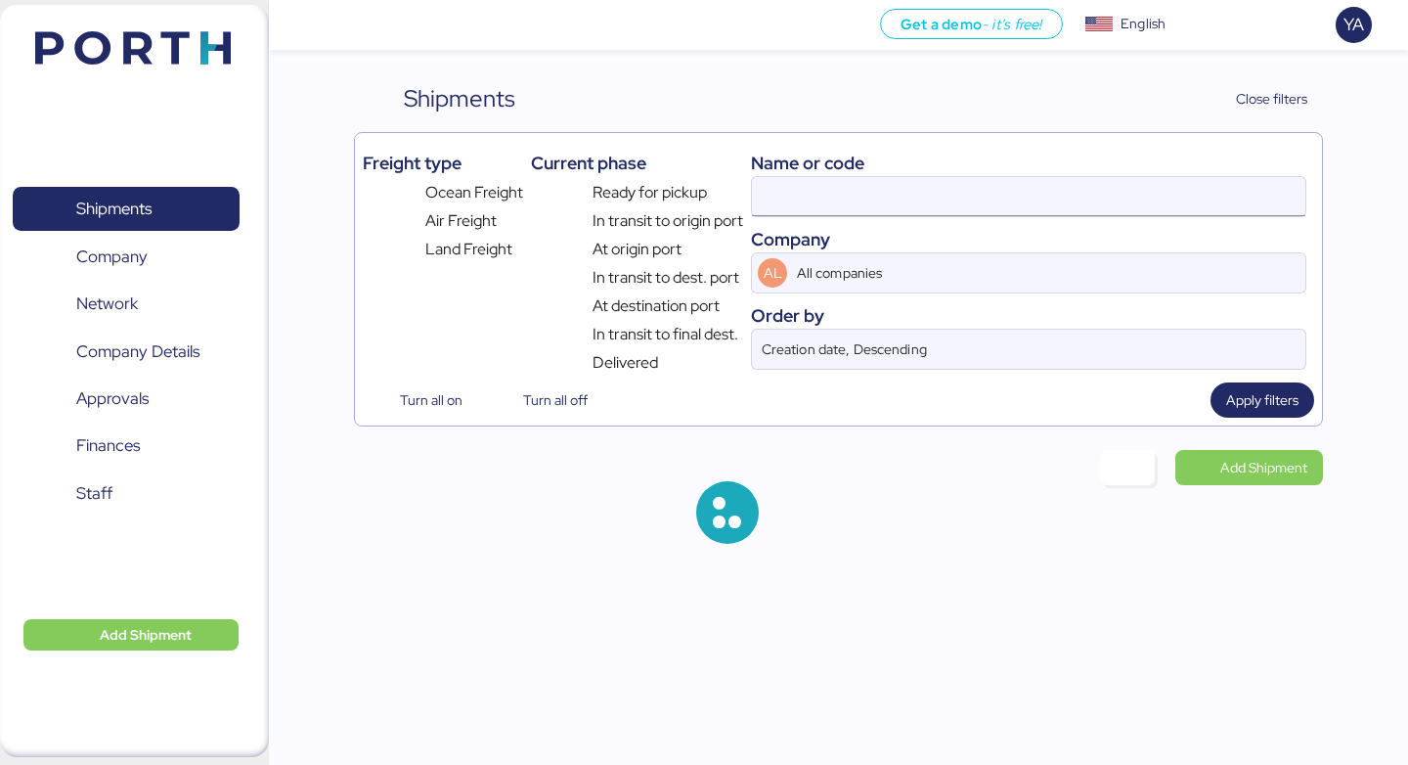
click at [1007, 188] on input at bounding box center [1028, 196] width 553 height 39
paste input "O0051977"
type input "O0051977"
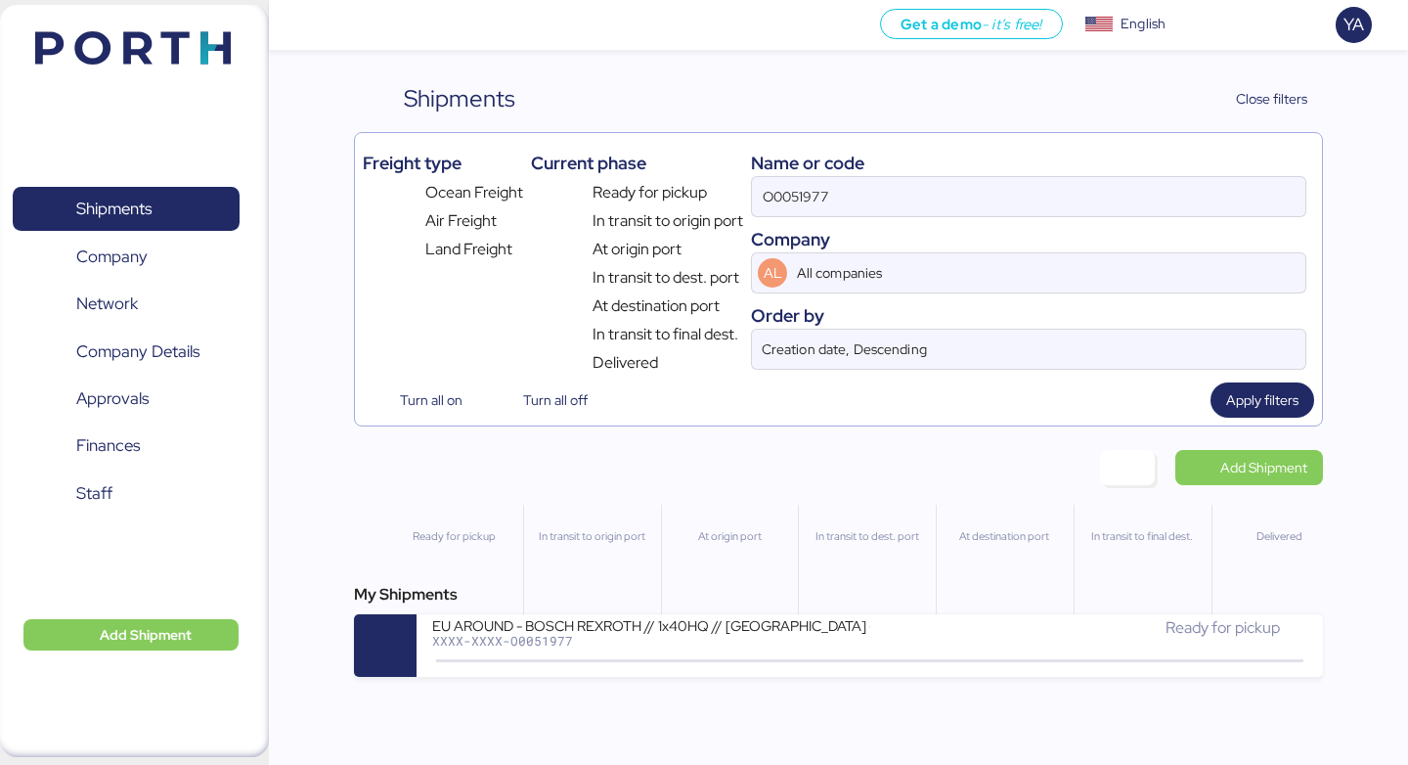
click at [606, 606] on div "My Shipments" at bounding box center [838, 594] width 968 height 23
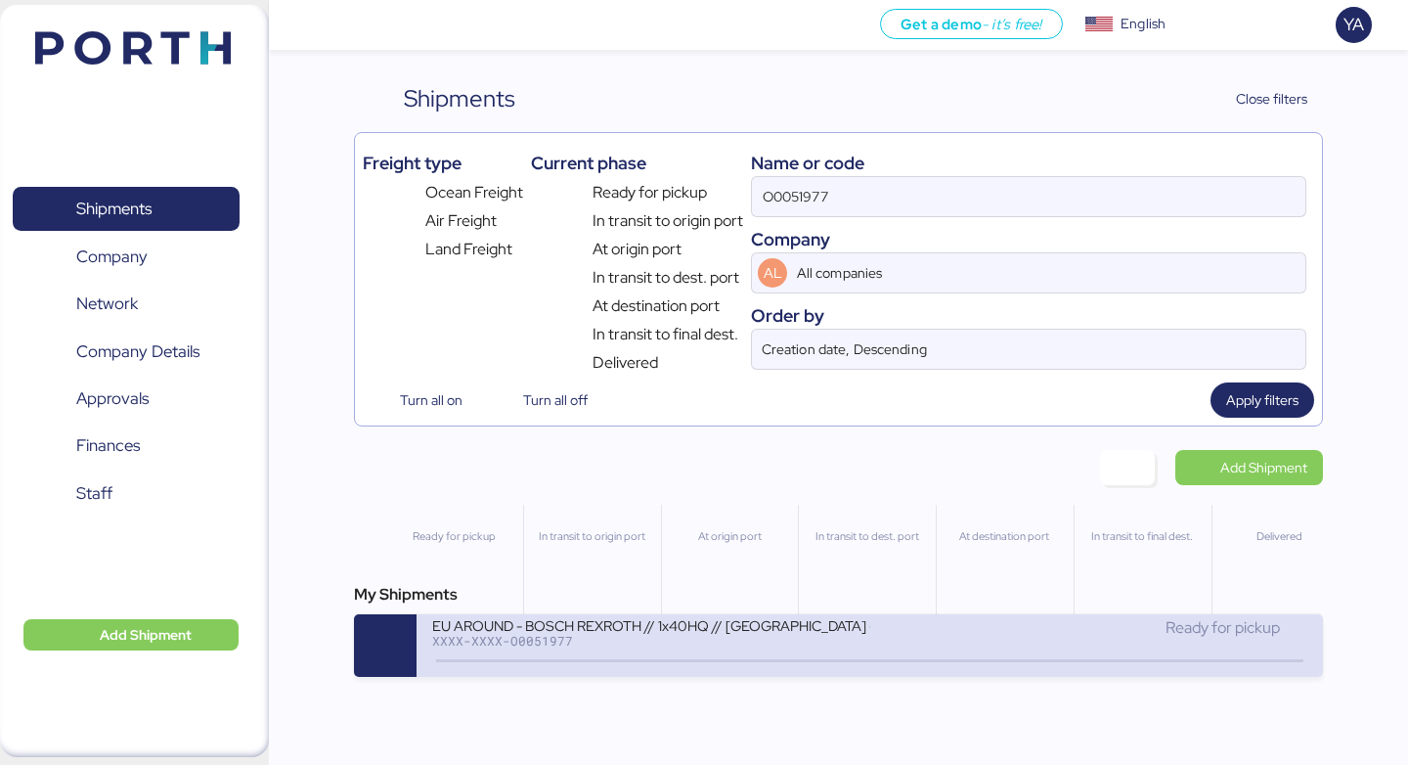
click at [606, 629] on div "EU AROUND - BOSCH REXROTH // 1x40HQ // [GEOGRAPHIC_DATA] - MANZANILLO // MBL: 7…" at bounding box center [650, 624] width 437 height 17
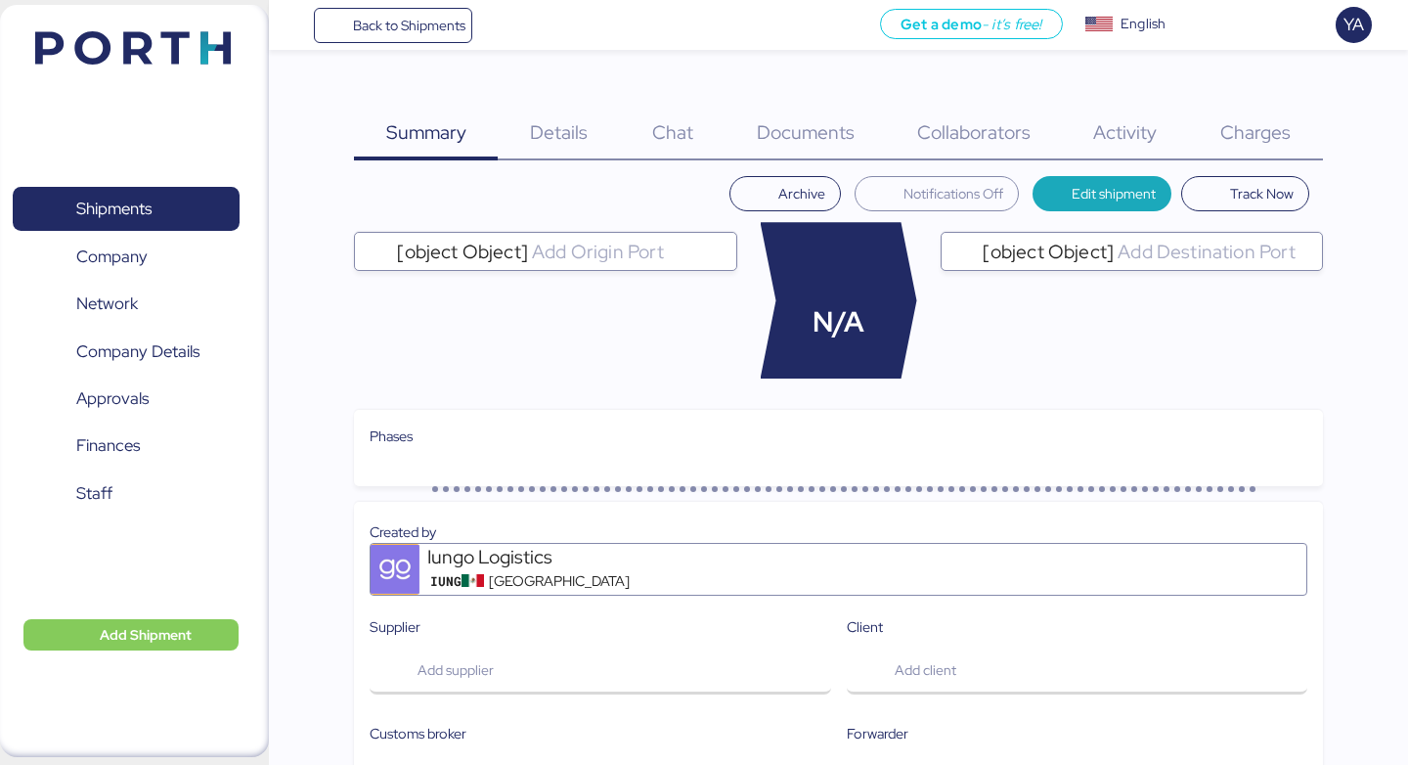
click at [1273, 126] on span "Charges" at bounding box center [1255, 131] width 70 height 25
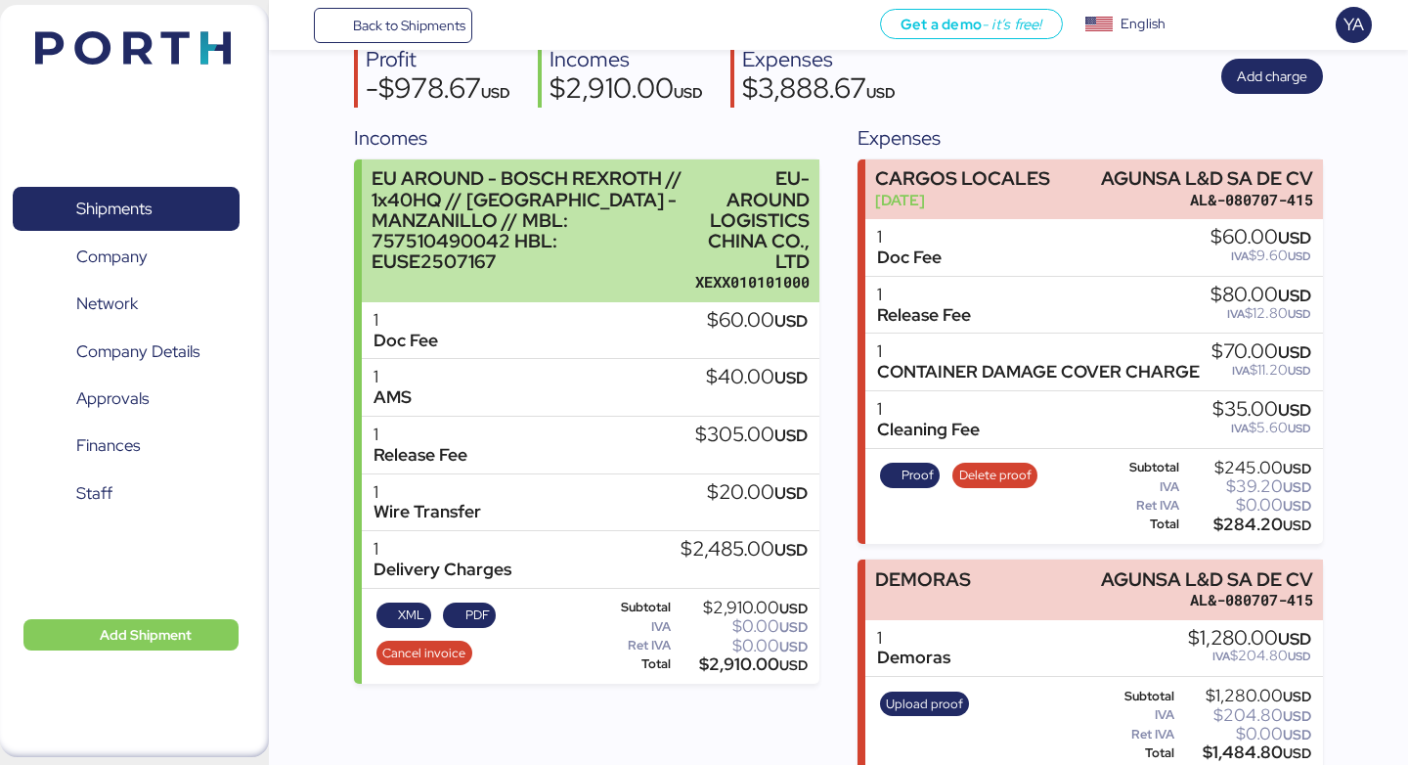
scroll to position [206, 0]
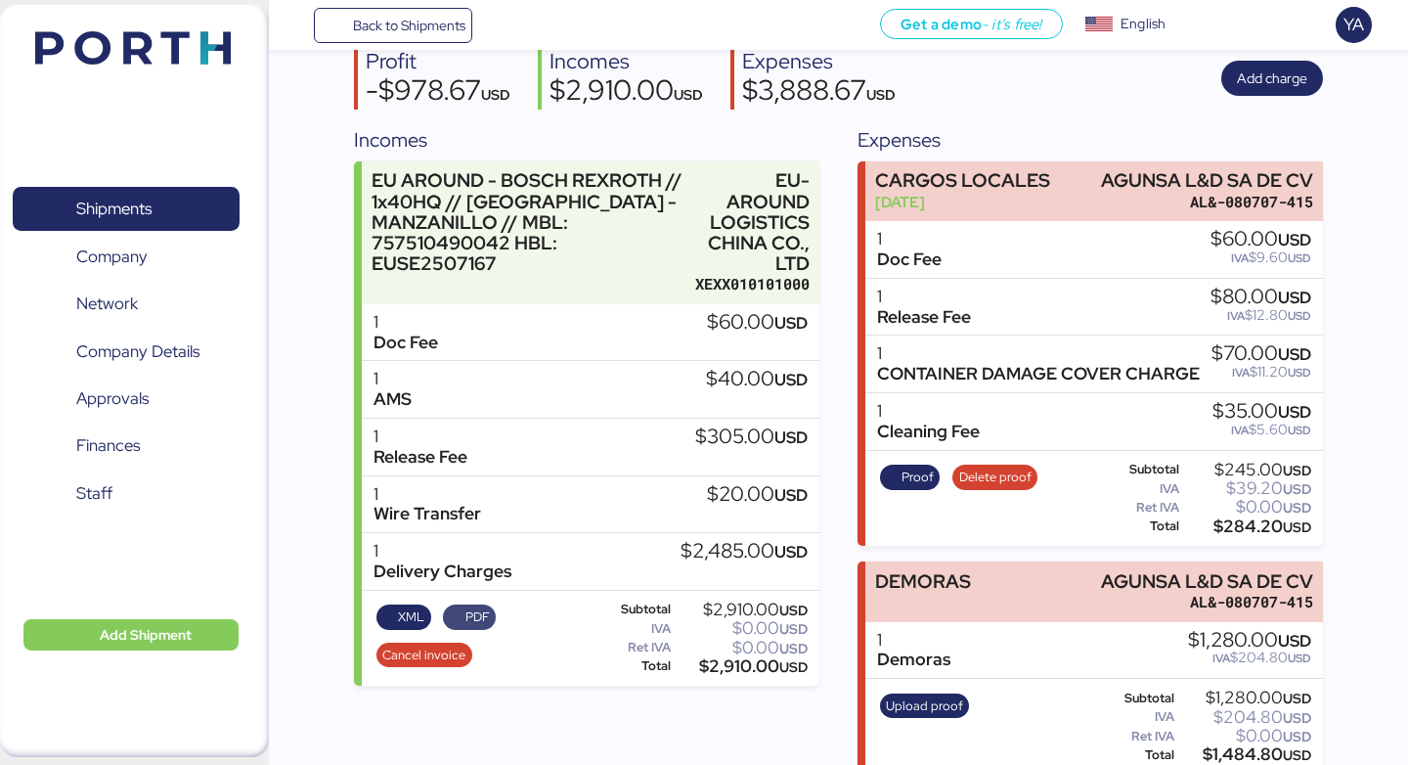
click at [476, 606] on span "PDF" at bounding box center [477, 617] width 24 height 22
click at [712, 541] on div "$2,485.00 USD" at bounding box center [743, 552] width 127 height 22
copy div "2,485.00"
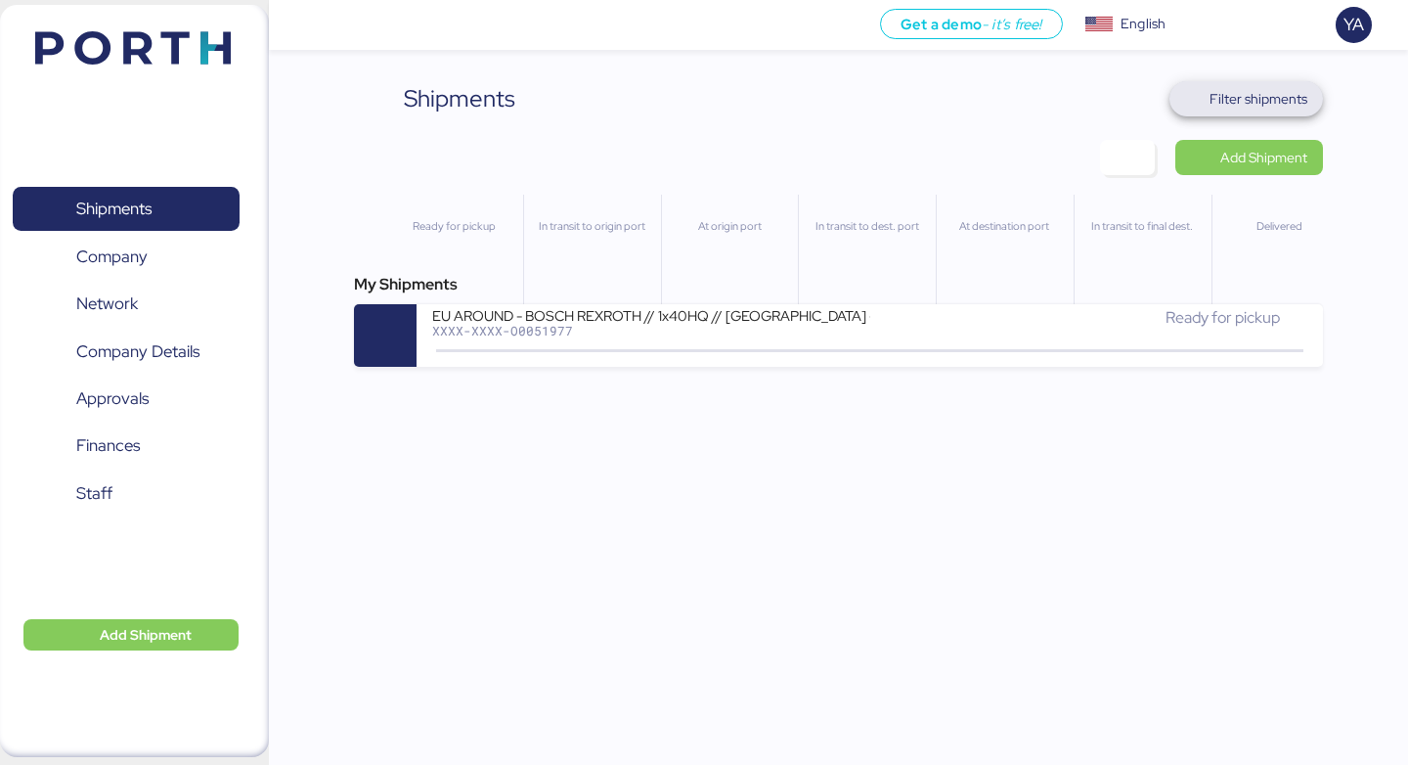
click at [1260, 84] on span "Filter shipments" at bounding box center [1245, 98] width 153 height 35
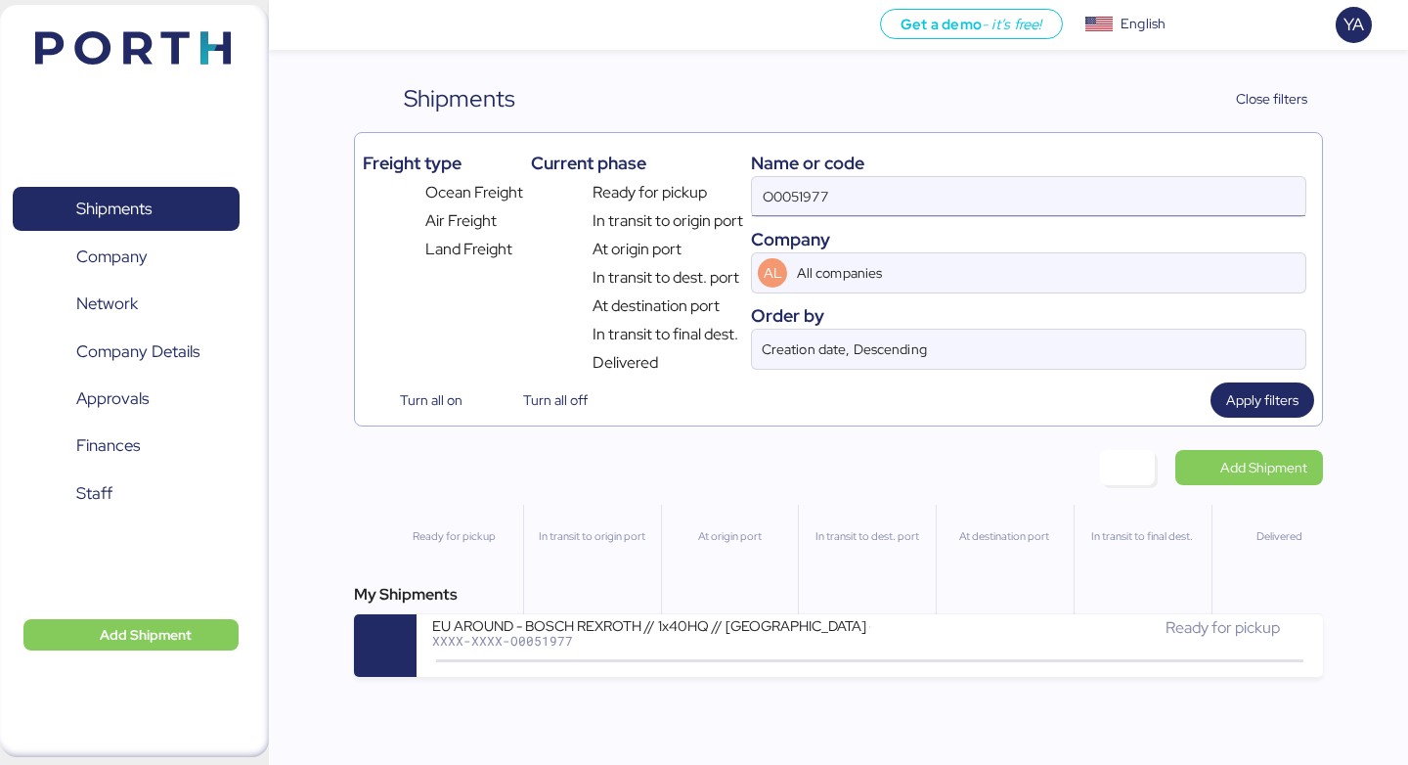
click at [1003, 196] on input "O0051977" at bounding box center [1028, 196] width 553 height 39
paste input "264"
type input "O0051264"
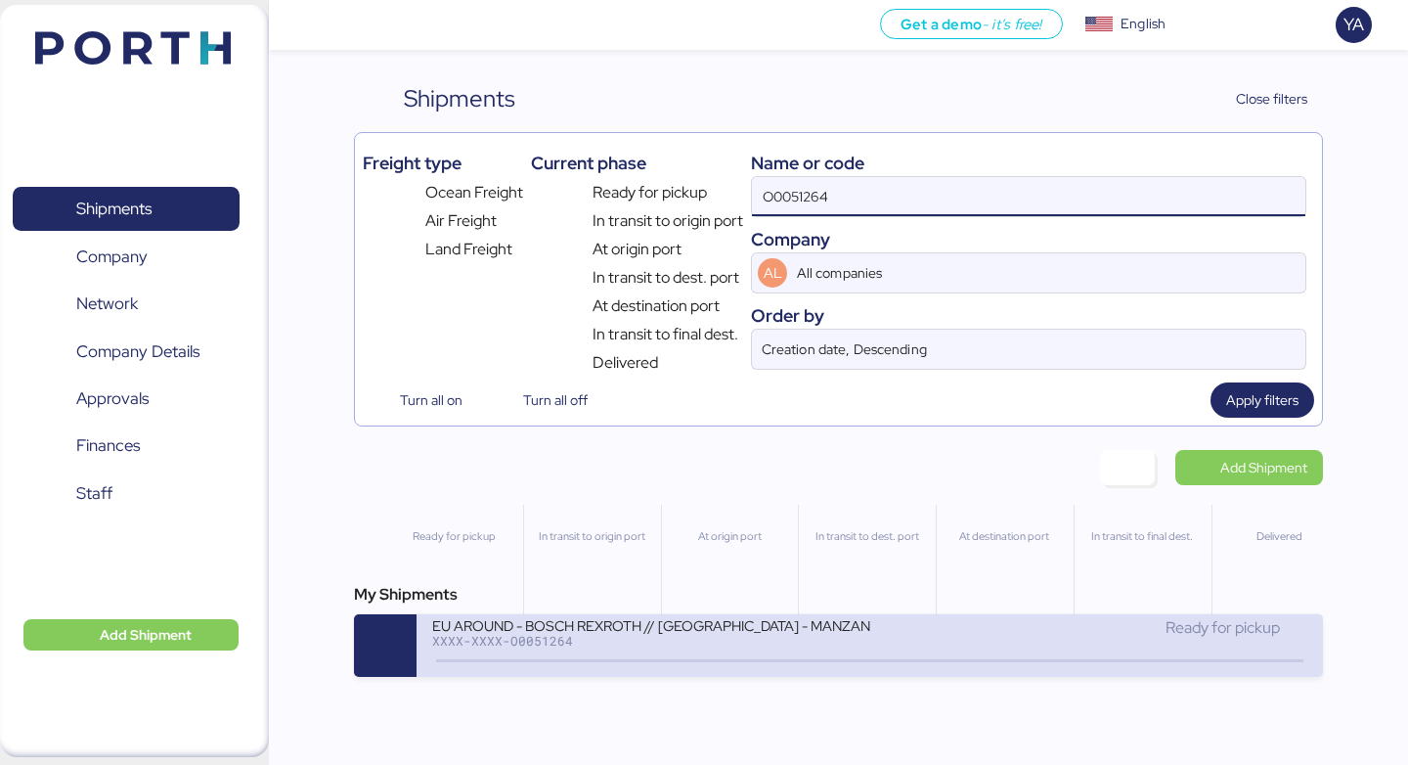
click at [775, 633] on div "EU AROUND - BOSCH REXROTH // SHANGHAI - MANZANILLO // MBL: SNKO020250504304 HBL…" at bounding box center [650, 624] width 437 height 17
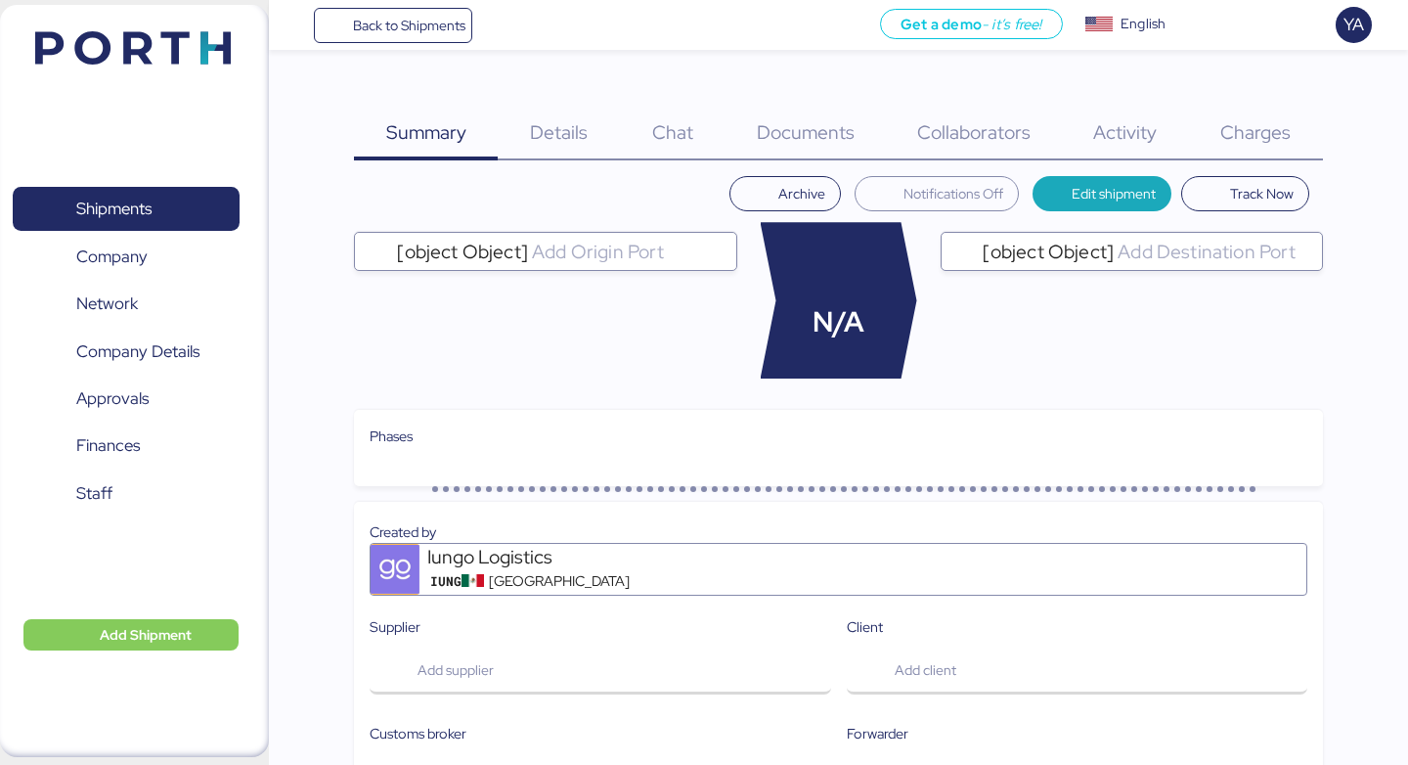
click at [1256, 81] on div "Charges 0" at bounding box center [1256, 120] width 134 height 79
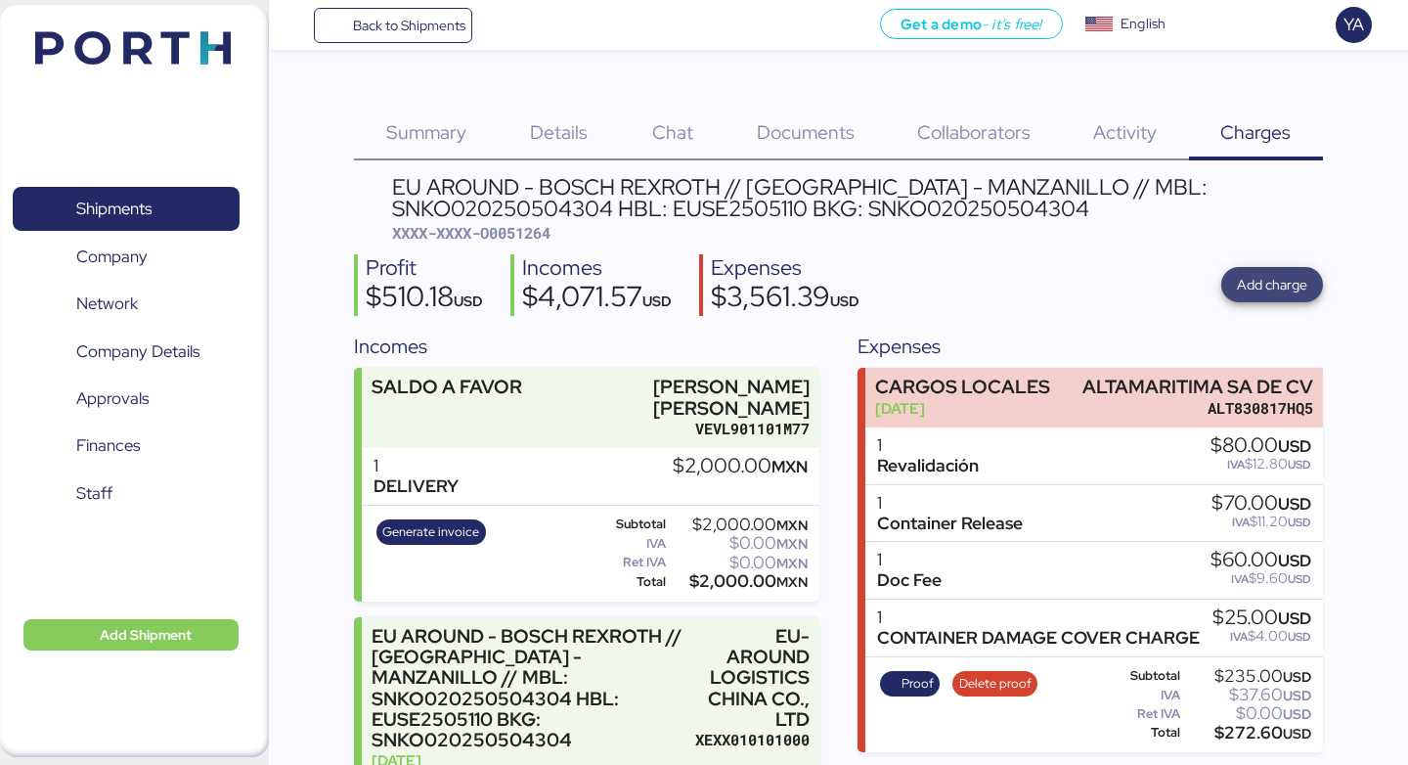
click at [1252, 279] on span "Add charge" at bounding box center [1272, 284] width 70 height 23
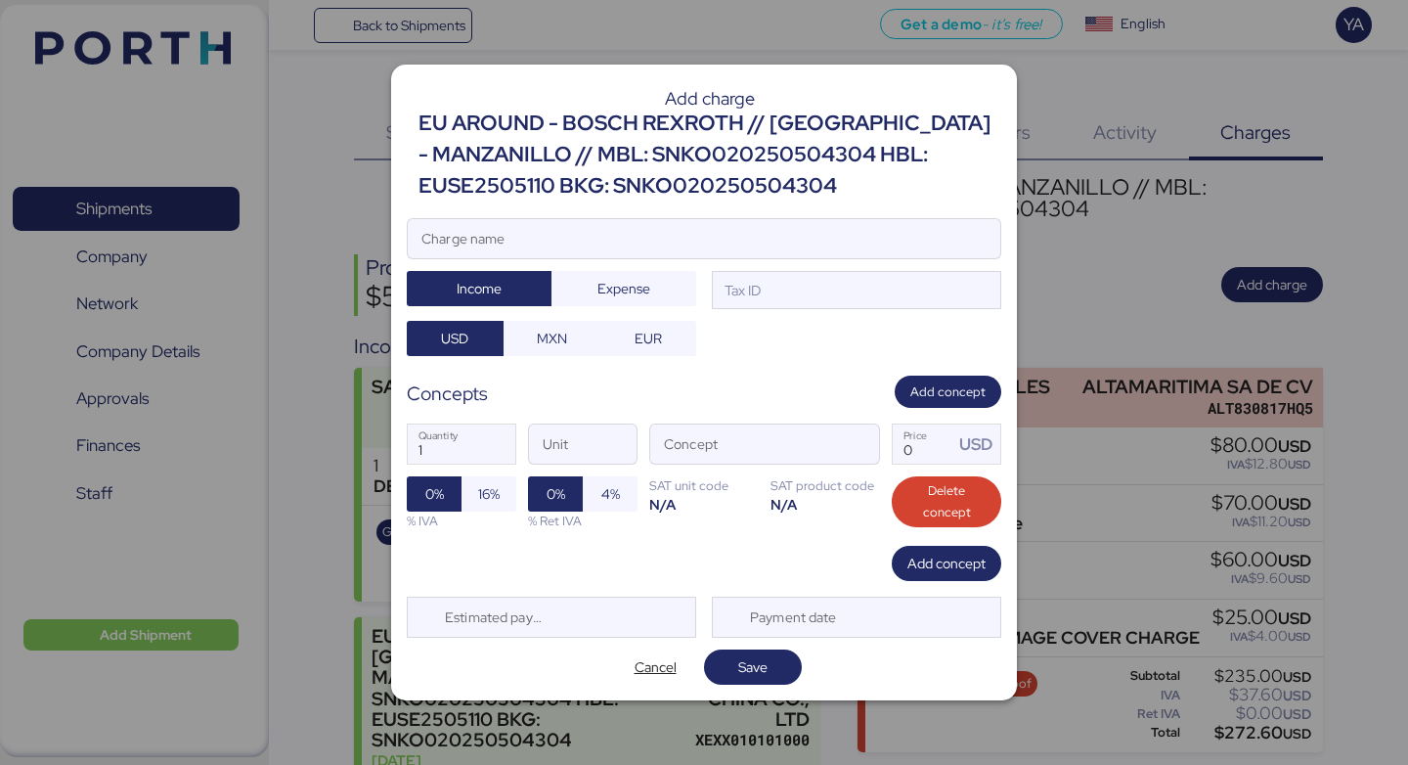
drag, startPoint x: 865, startPoint y: 180, endPoint x: 785, endPoint y: 180, distance: 80.2
click at [864, 180] on div "EU AROUND - BOSCH REXROTH // SHANGHAI - MANZANILLO // MBL: SNKO020250504304 HBL…" at bounding box center [709, 155] width 583 height 95
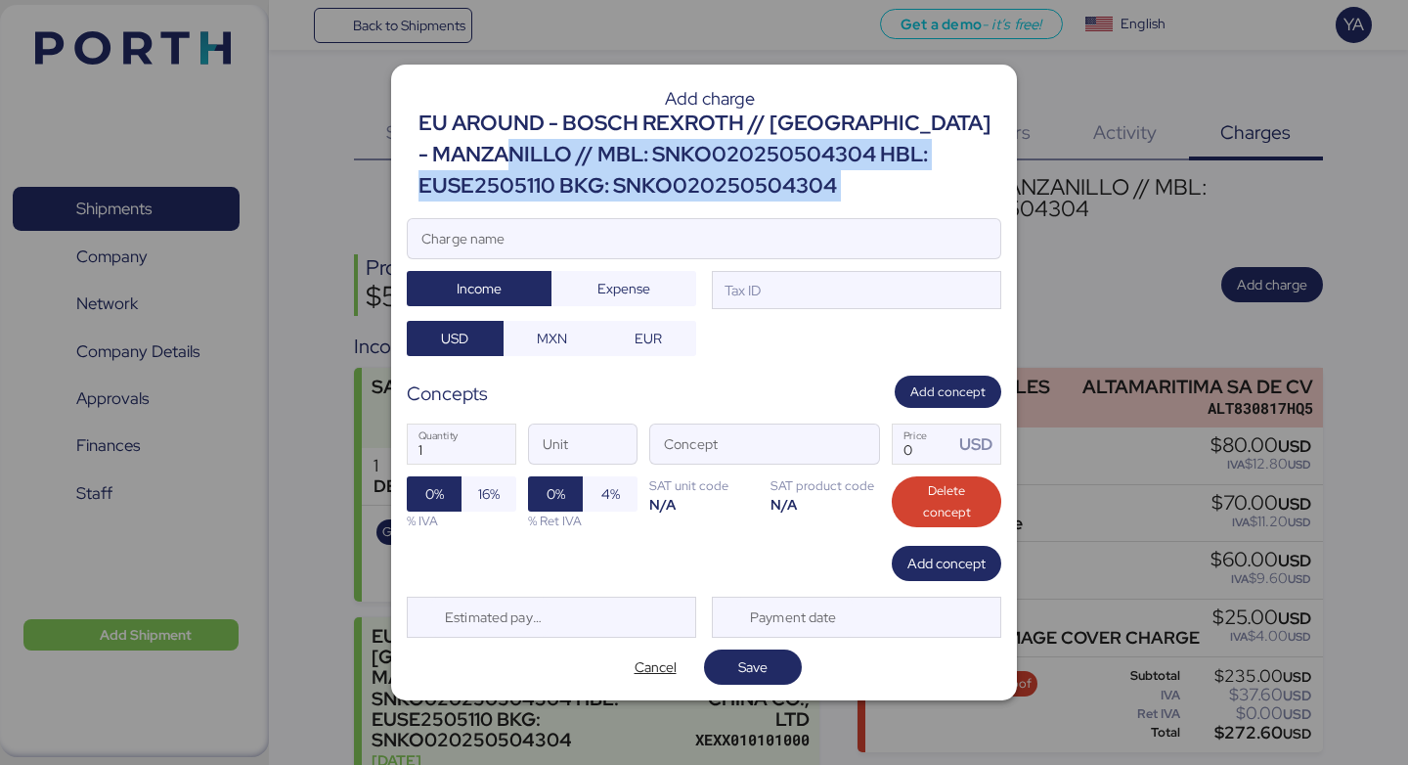
drag, startPoint x: 583, startPoint y: 156, endPoint x: 832, endPoint y: 205, distance: 254.1
click at [832, 205] on div "Add charge EU AROUND - BOSCH REXROTH // SHANGHAI - MANZANILLO // MBL: SNKO02025…" at bounding box center [704, 383] width 626 height 636
copy div "MBL: SNKO020250504304 HBL: EUSE2505110 BKG: SNKO020250504304"
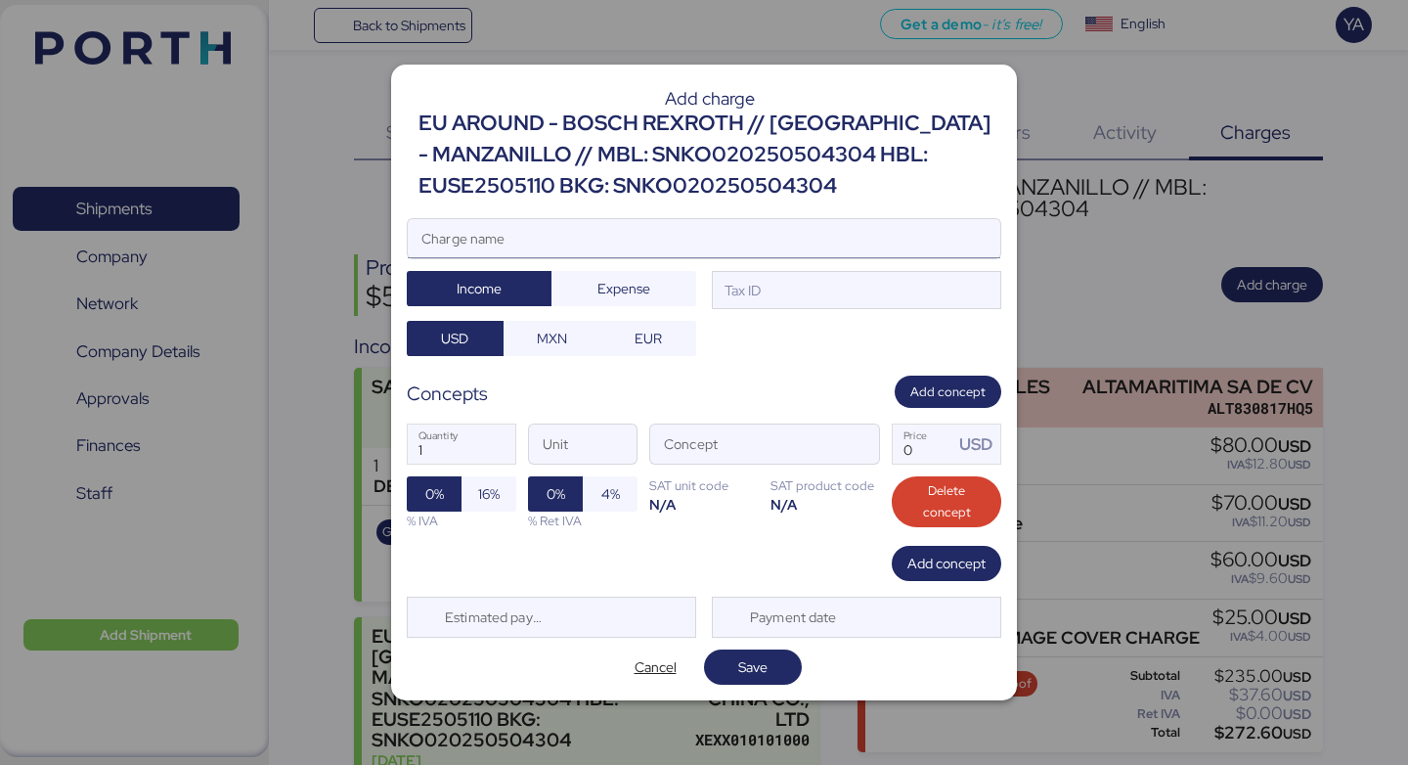
click at [683, 228] on input "Charge name" at bounding box center [704, 238] width 592 height 39
paste input "MBL: SNKO020250504304 HBL: EUSE2505110 BKG: SNKO020250504304"
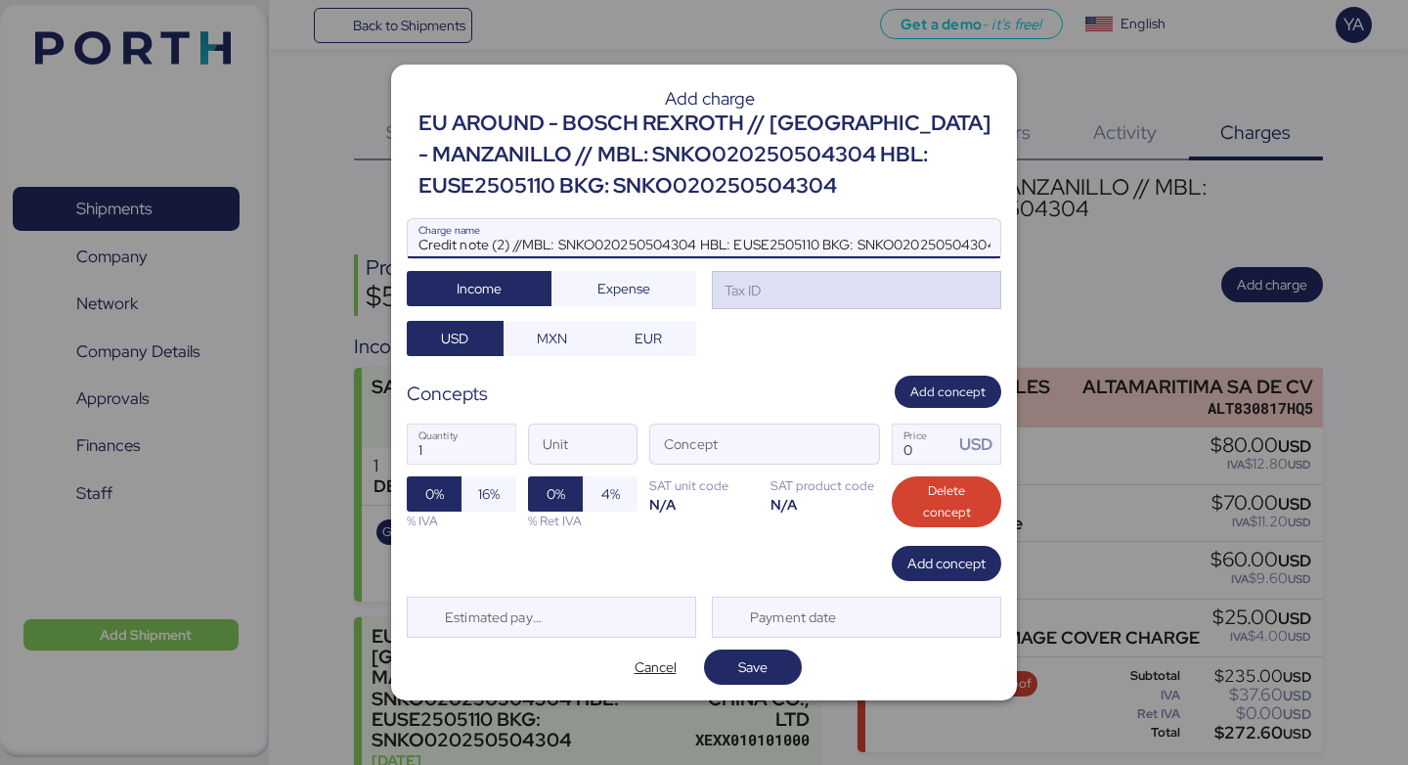
type input "Credit note (2) //MBL: SNKO020250504304 HBL: EUSE2505110 BKG: SNKO020250504304"
click at [743, 280] on div "Tax ID" at bounding box center [741, 291] width 40 height 22
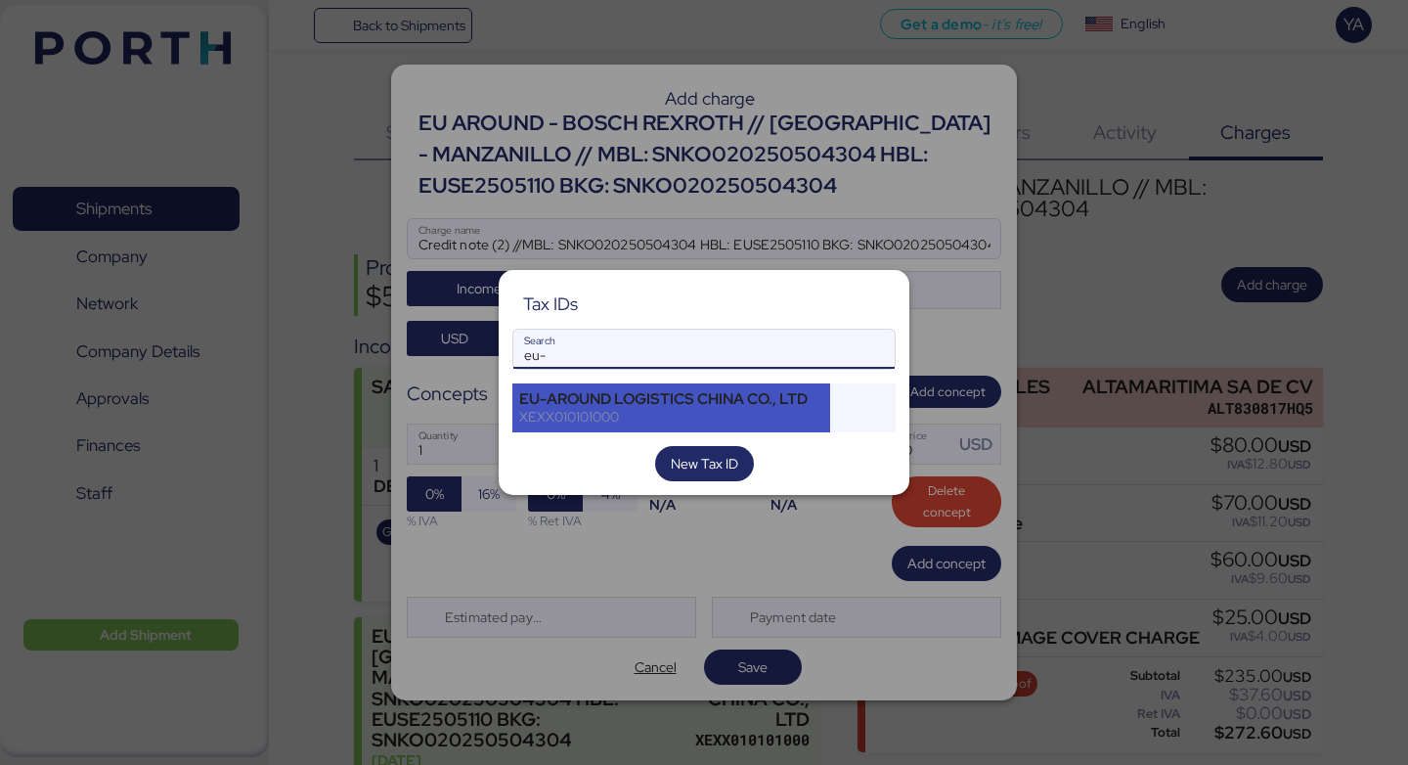
type input "eu-"
click at [683, 397] on div "EU-AROUND LOGISTICS CHINA CO., LTD" at bounding box center [671, 399] width 304 height 18
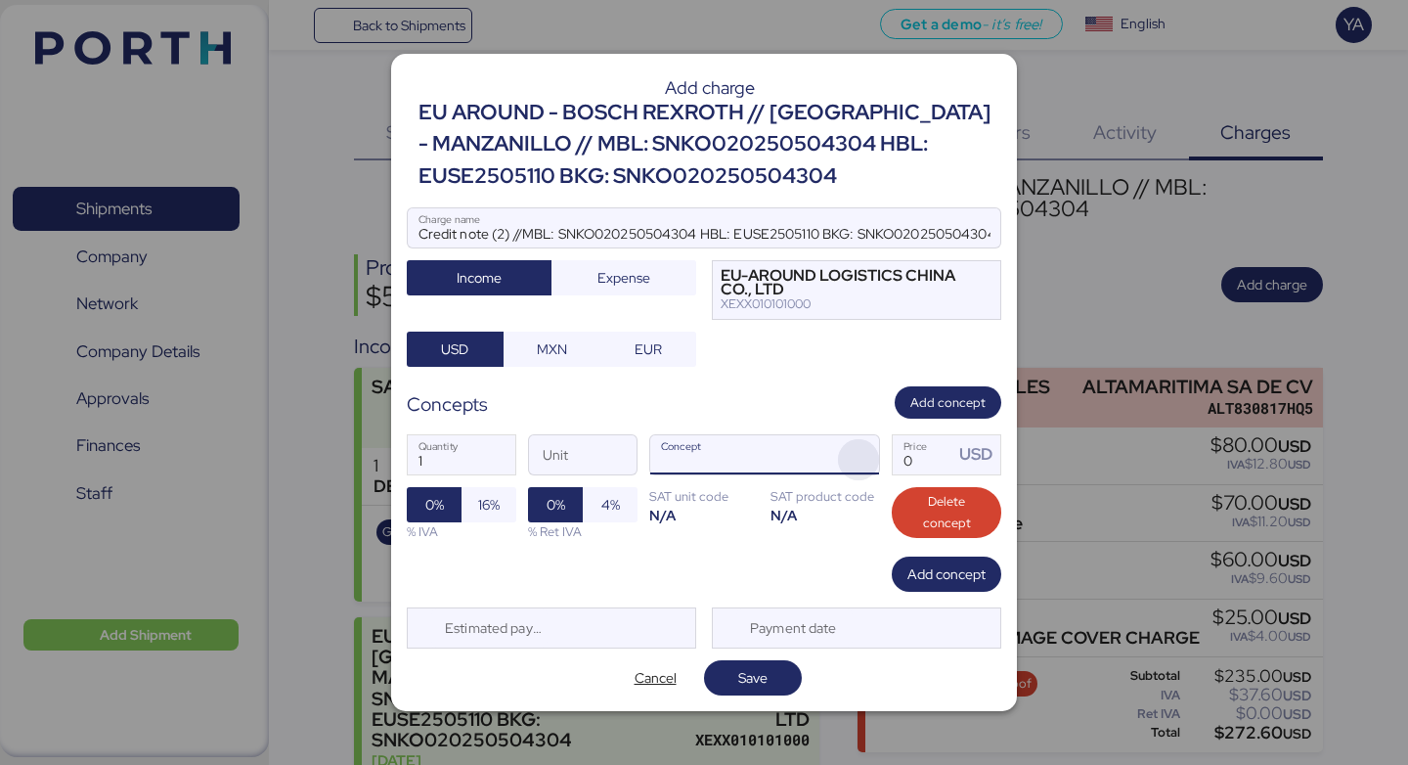
click at [845, 460] on span "button" at bounding box center [858, 459] width 41 height 41
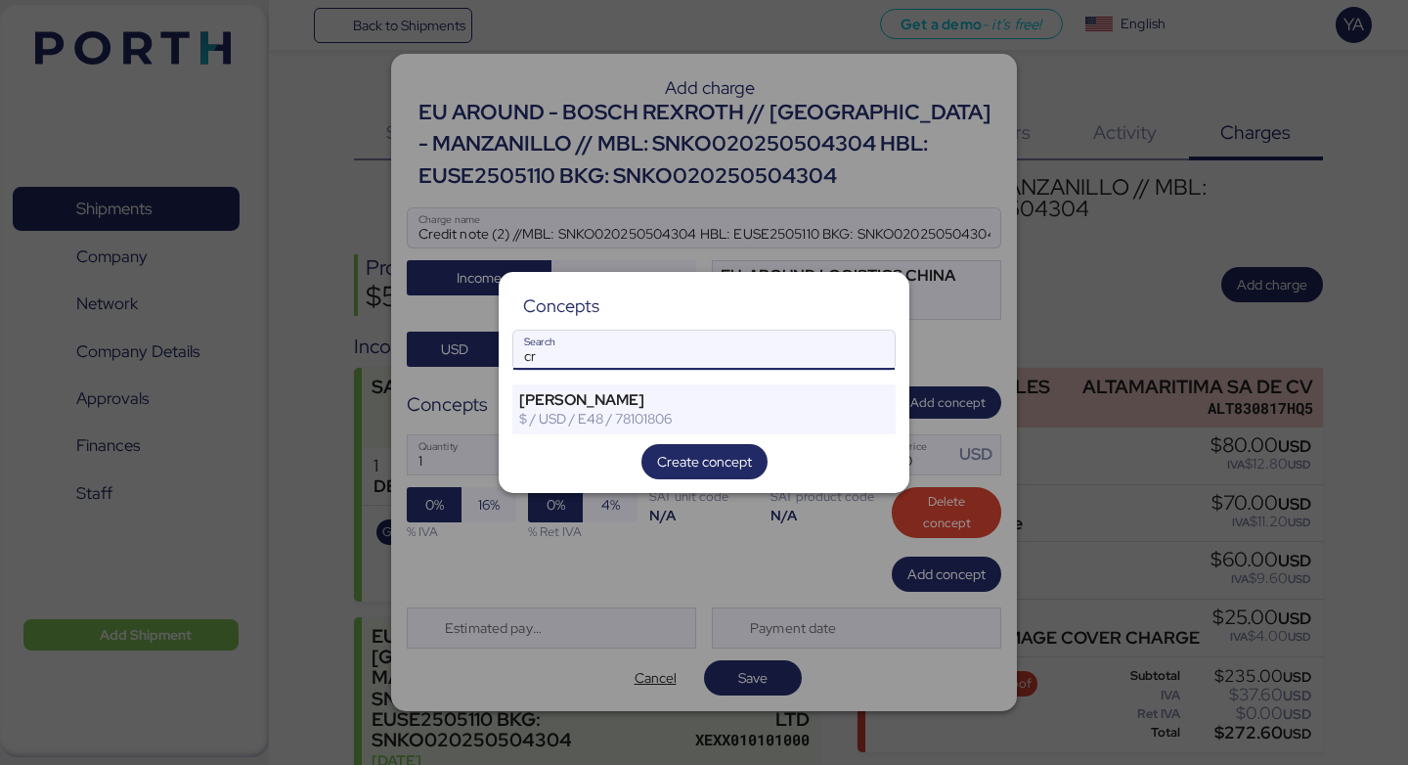
type input "c"
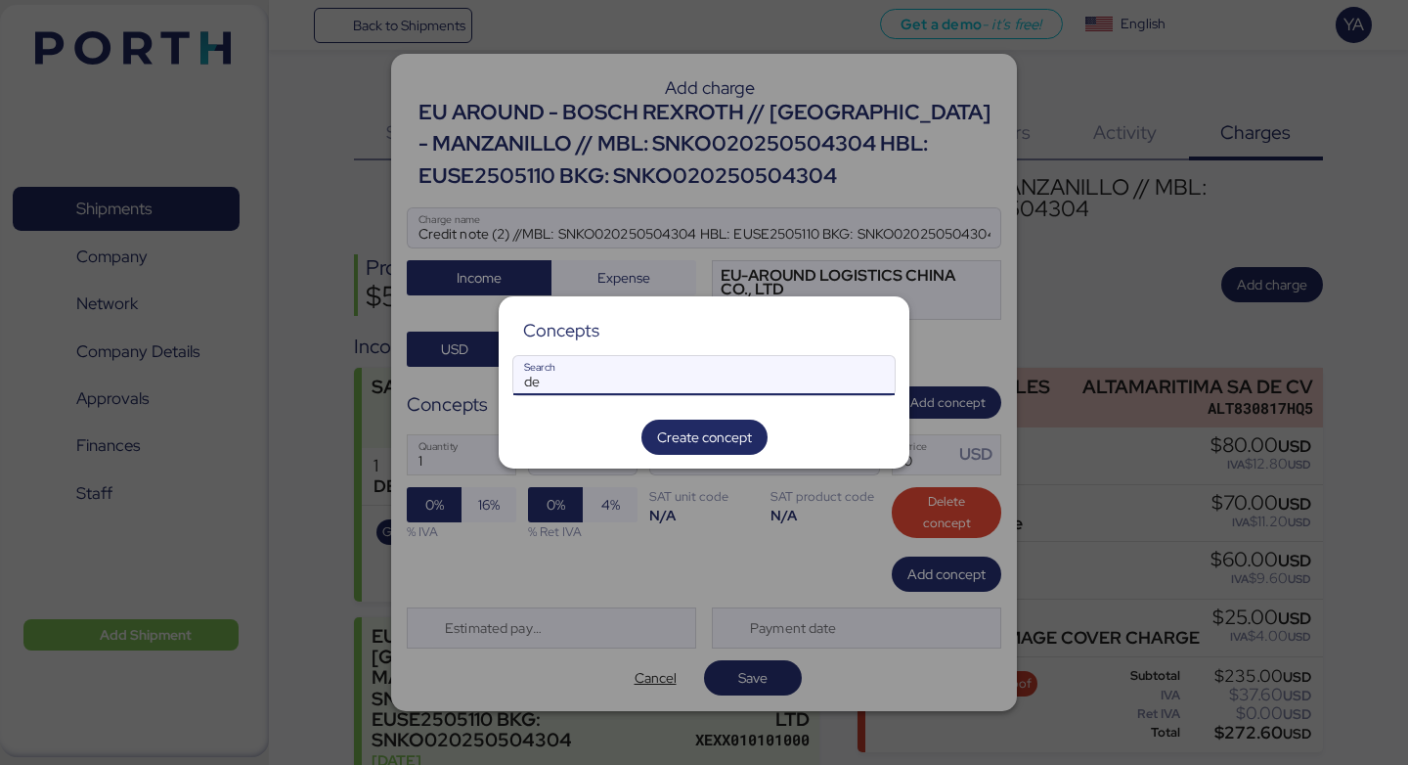
type input "d"
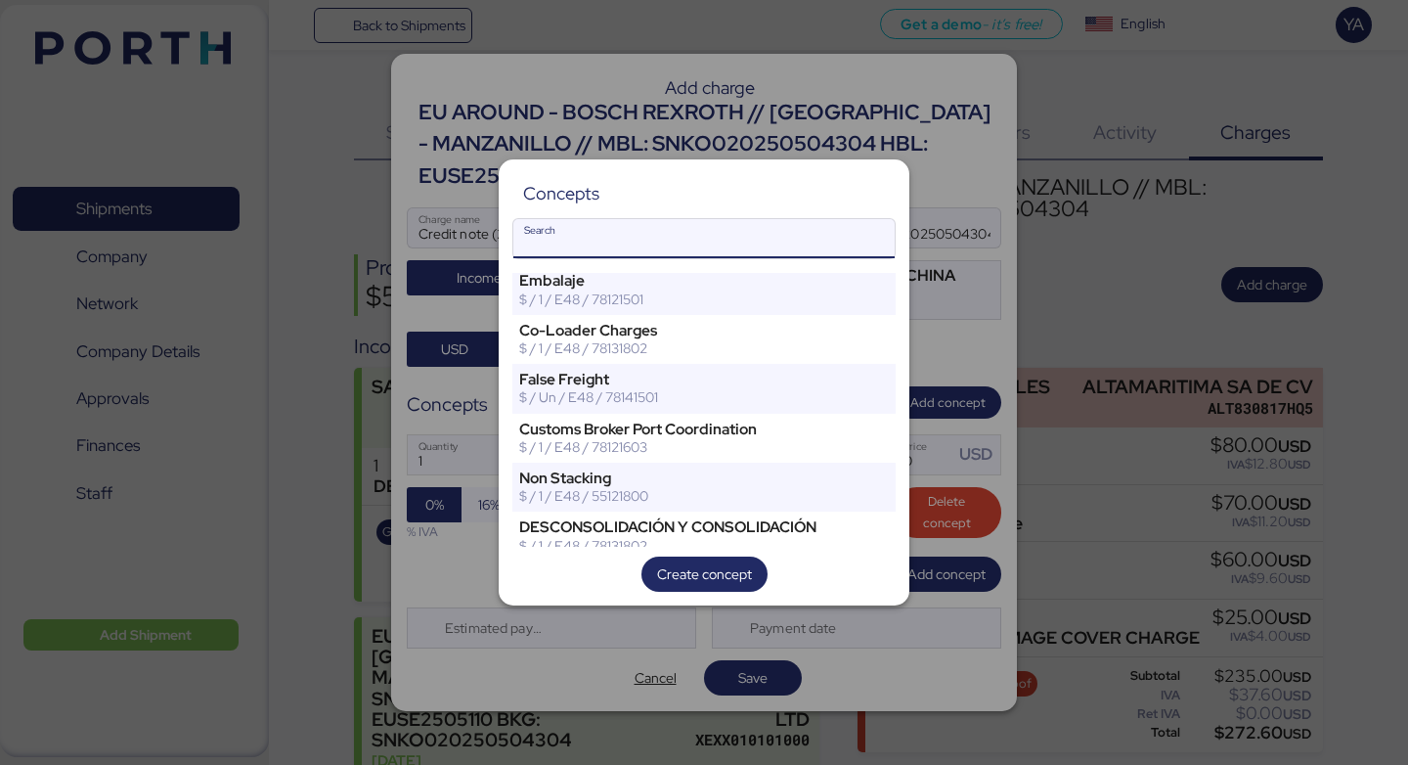
scroll to position [6403, 0]
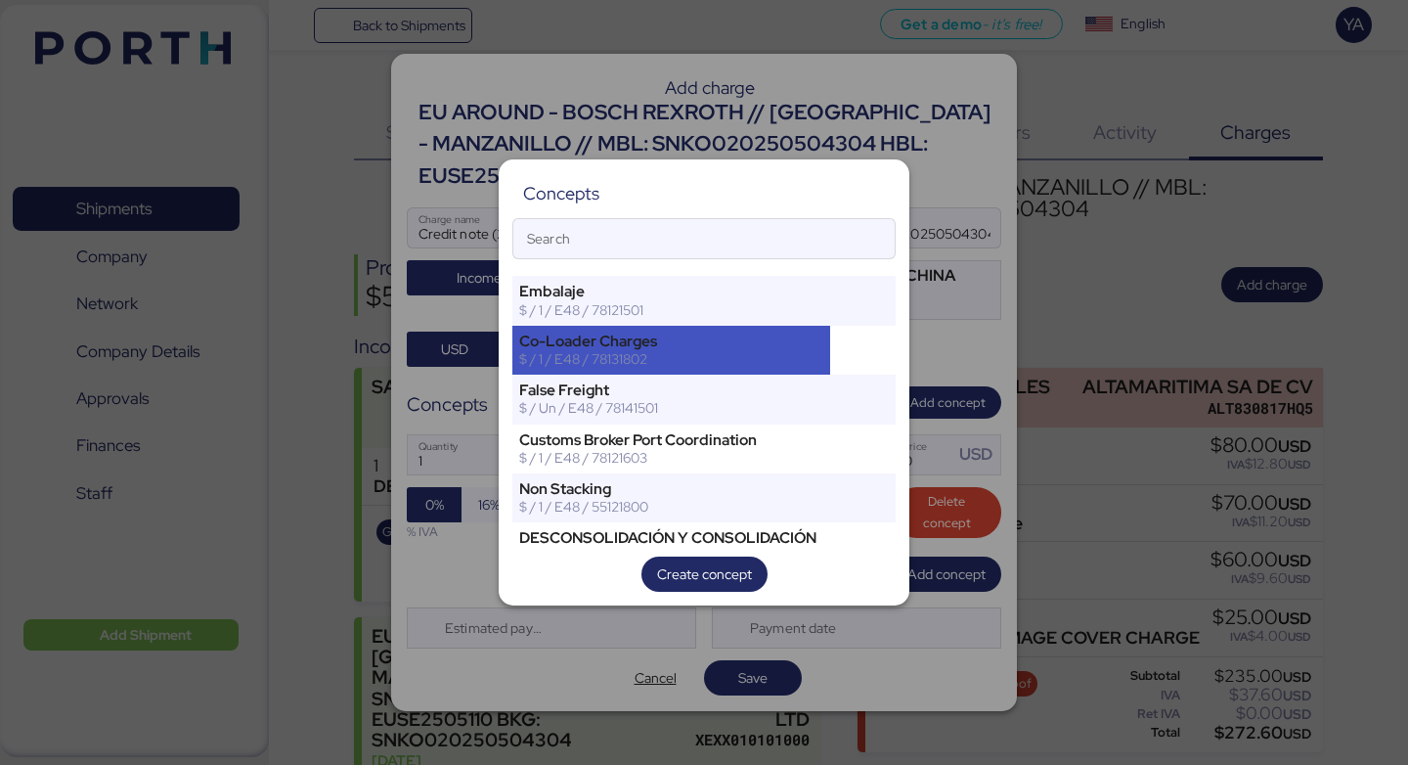
click at [721, 361] on div "$ / 1 / E48 / 78131802" at bounding box center [671, 359] width 304 height 18
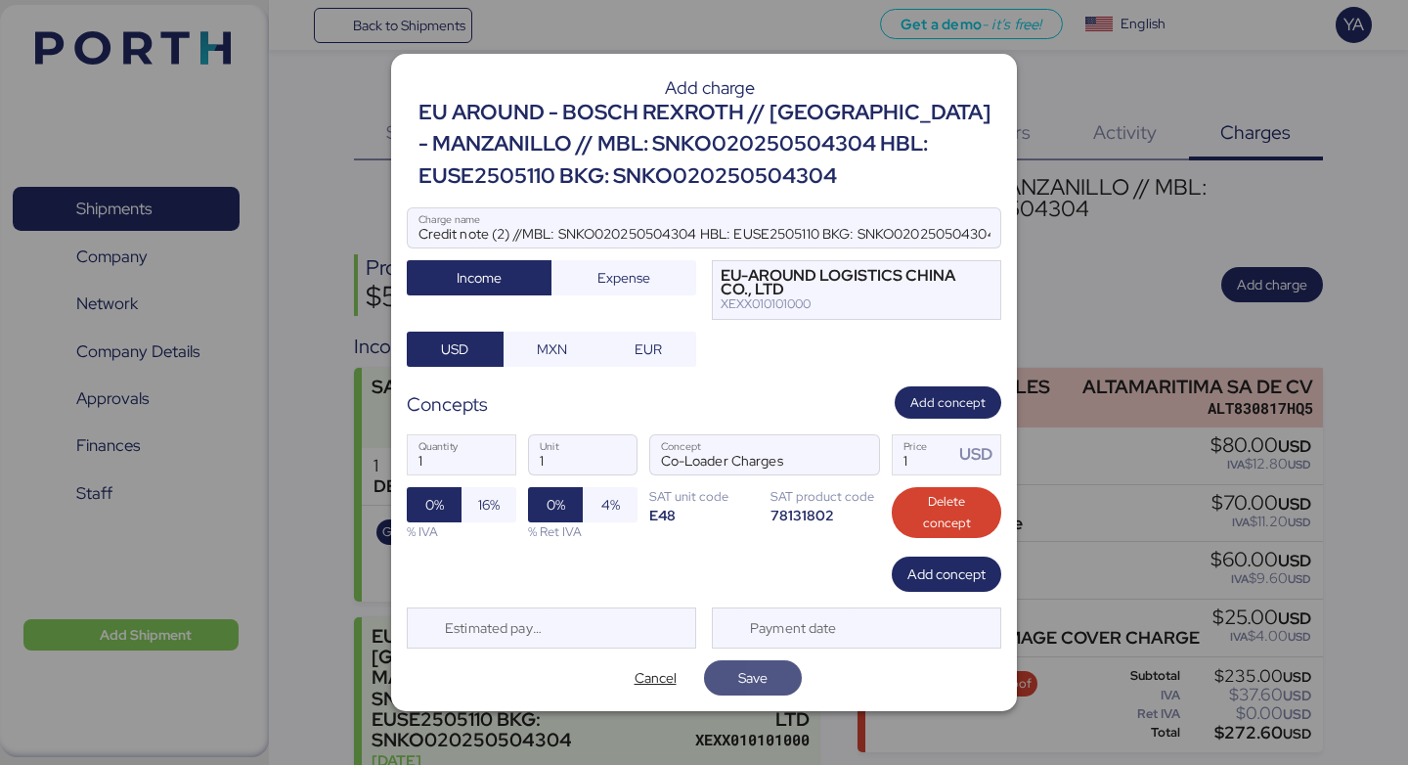
click at [735, 671] on span "Save" at bounding box center [753, 677] width 66 height 27
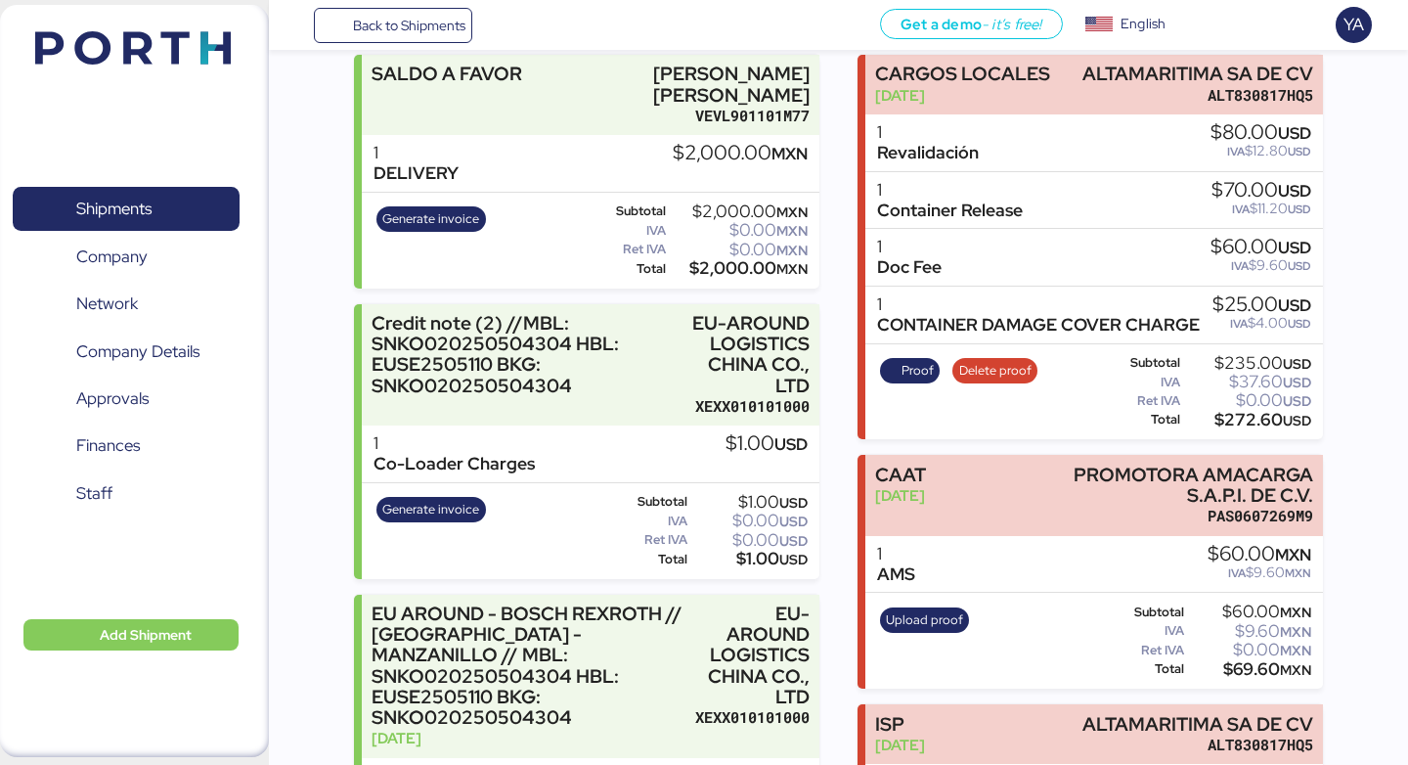
scroll to position [285, 0]
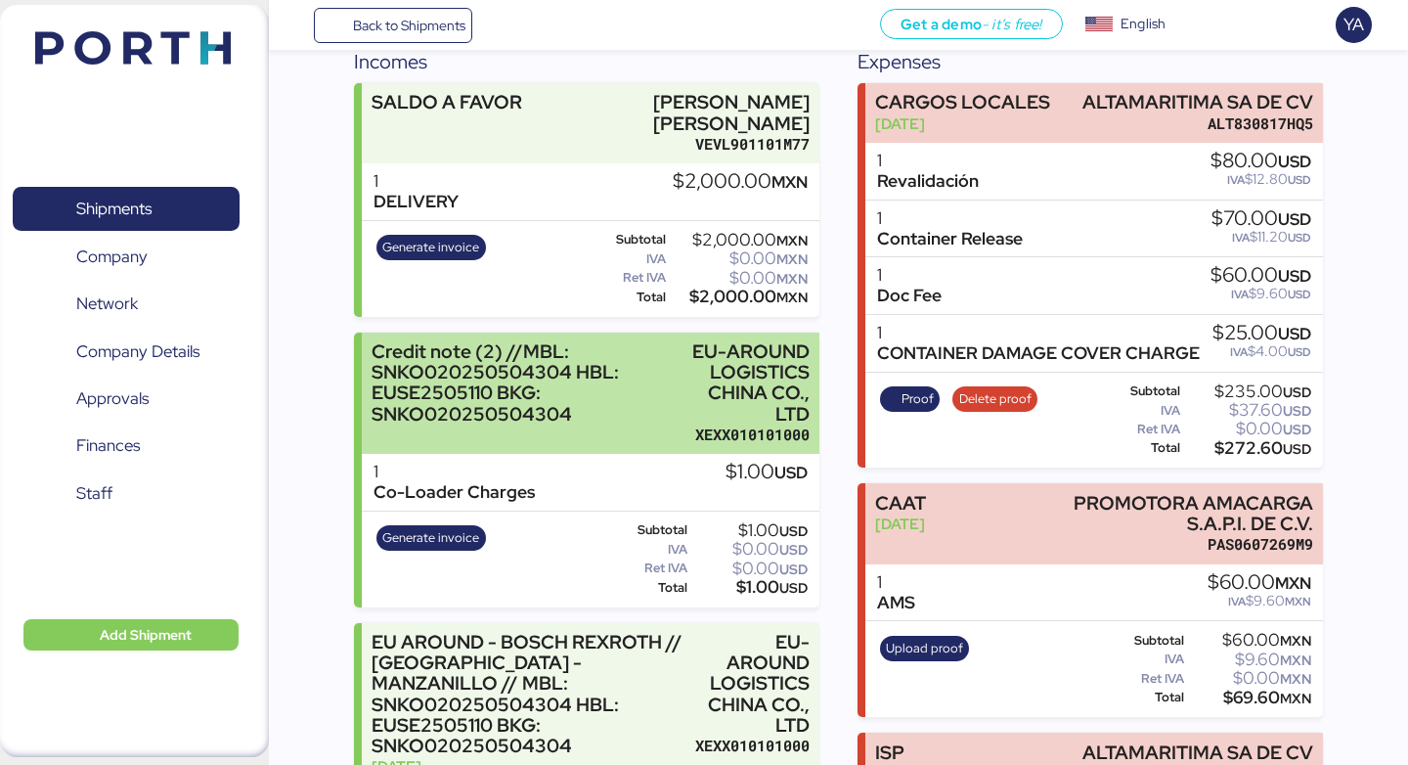
click at [652, 363] on div "Credit note (2) //MBL: SNKO020250504304 HBL: EUSE2505110 BKG: SNKO020250504304" at bounding box center [520, 382] width 297 height 83
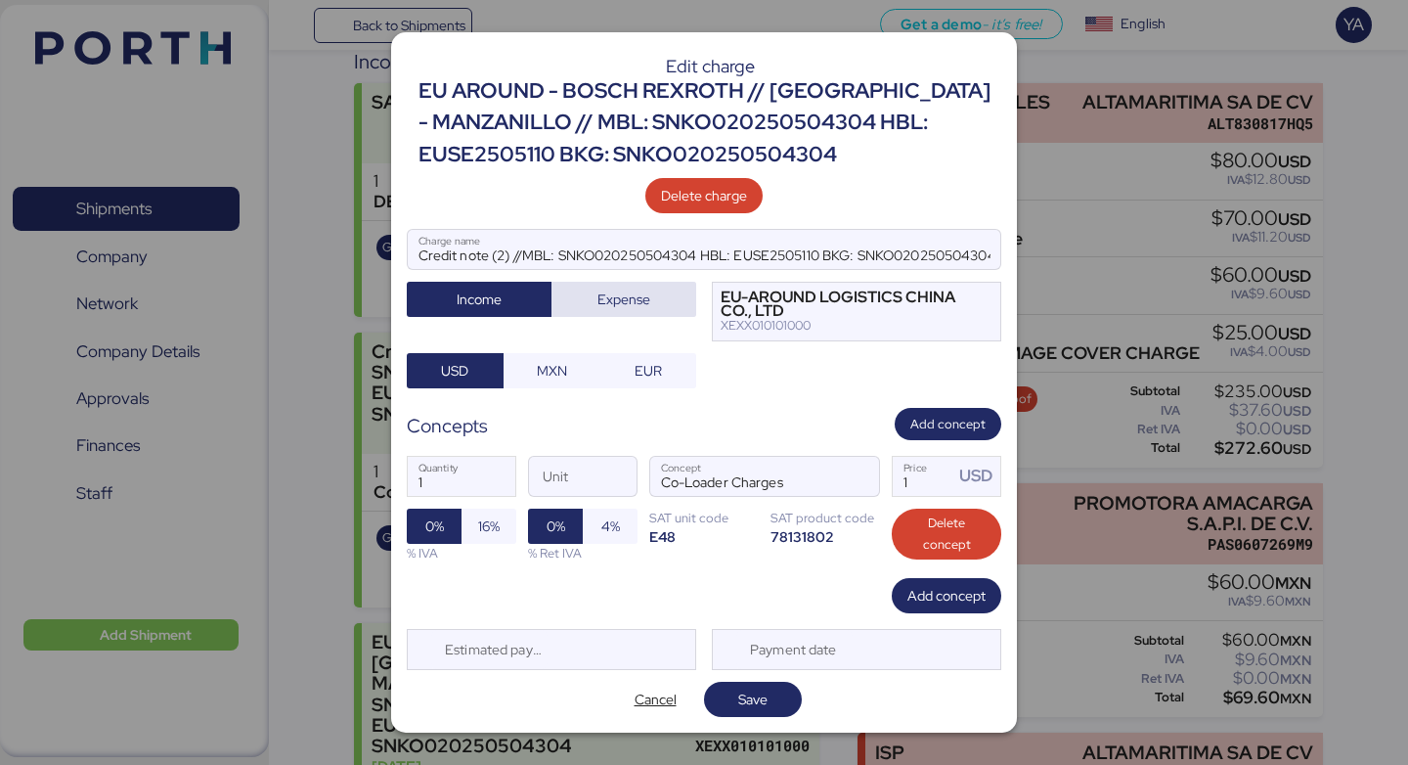
click at [667, 301] on span "Expense" at bounding box center [623, 298] width 113 height 27
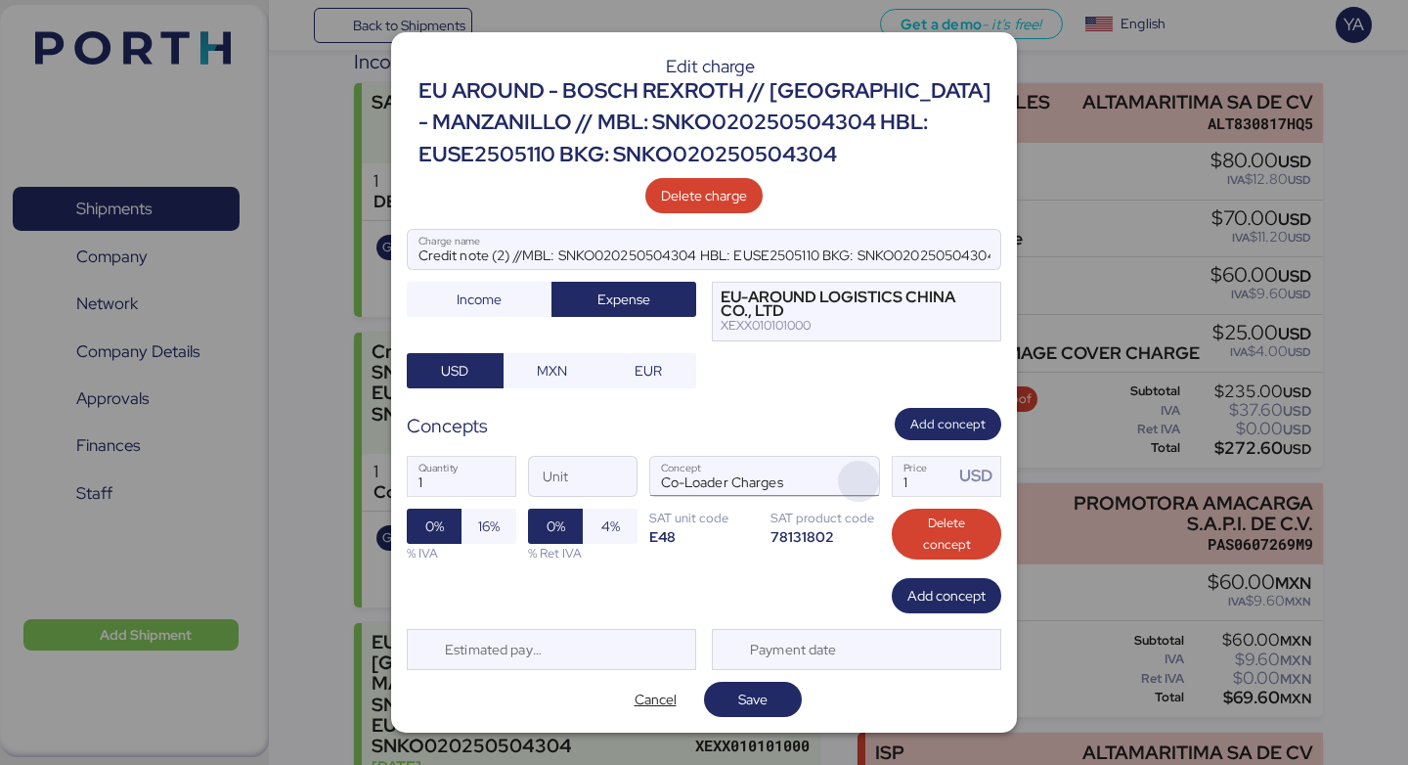
click at [849, 477] on span "button" at bounding box center [858, 480] width 41 height 41
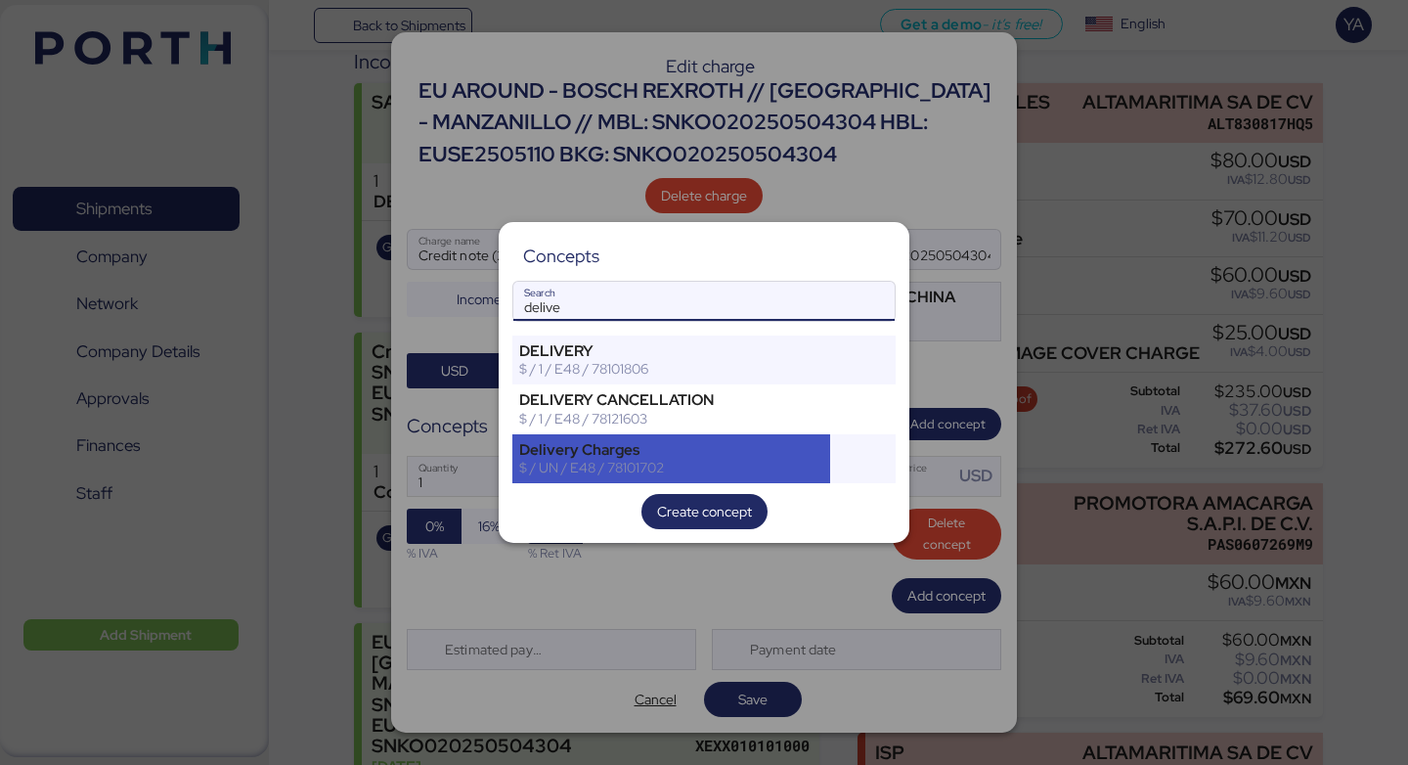
type input "delive"
click at [723, 448] on div "Delivery Charges" at bounding box center [671, 450] width 304 height 18
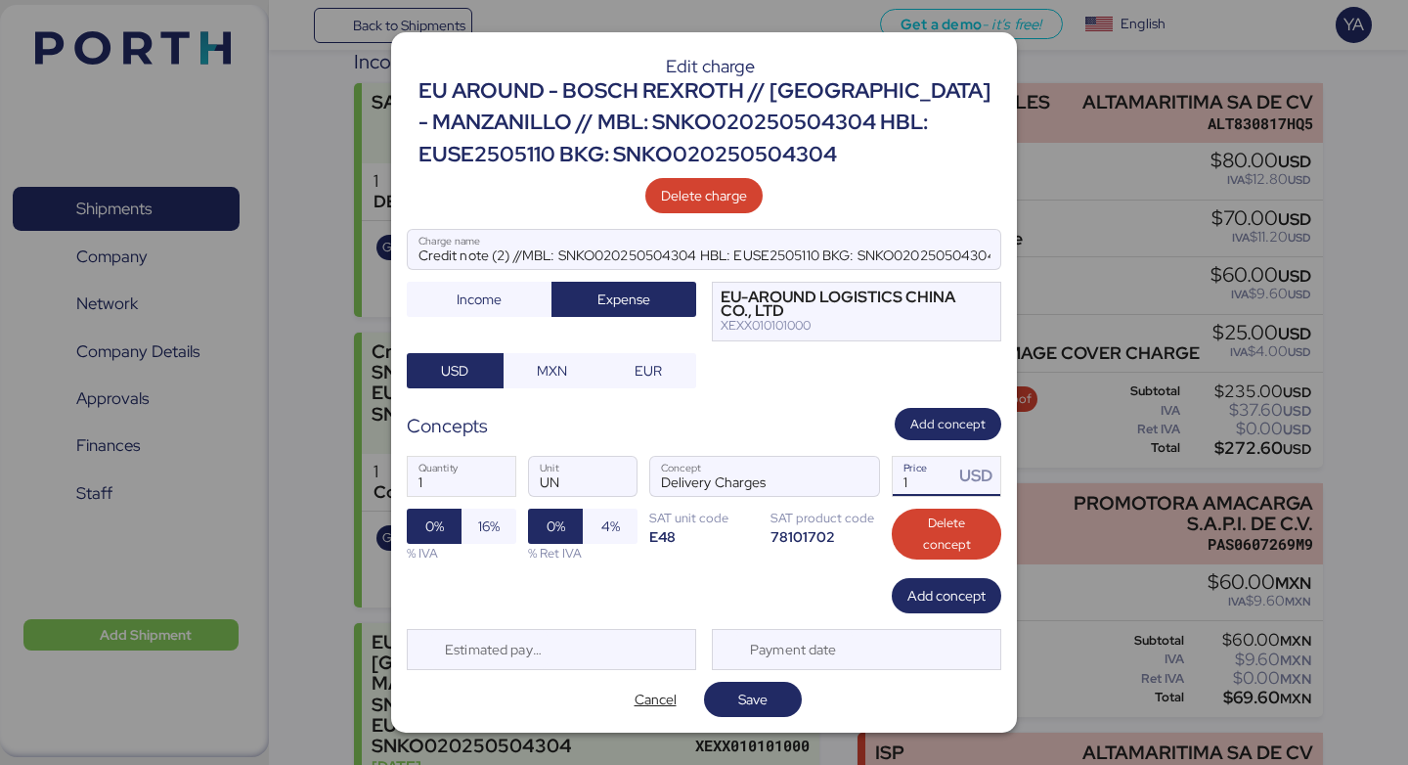
click at [931, 492] on input "1" at bounding box center [923, 476] width 61 height 39
type input "200"
click at [747, 700] on span "Save" at bounding box center [752, 698] width 29 height 23
